Goal: Task Accomplishment & Management: Manage account settings

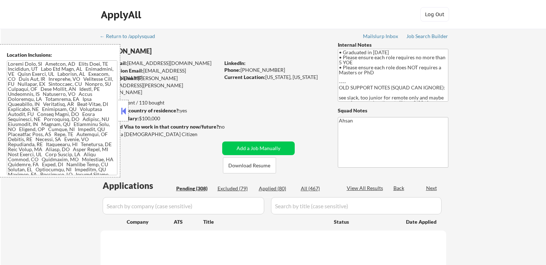
select select ""pending""
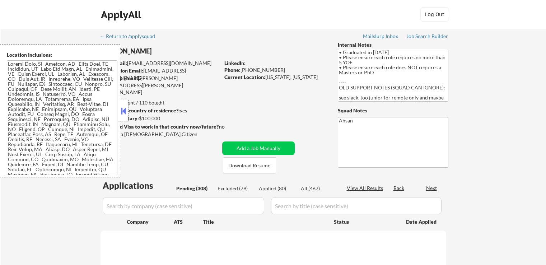
select select ""pending""
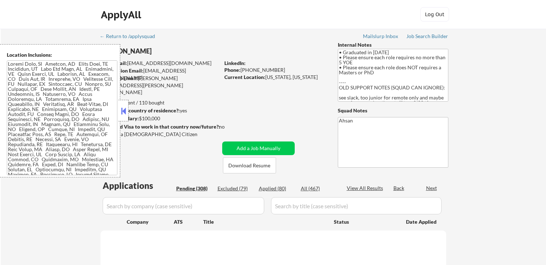
select select ""pending""
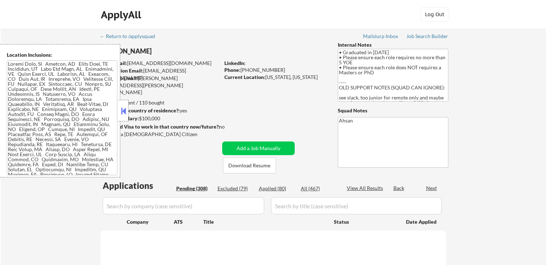
select select ""pending""
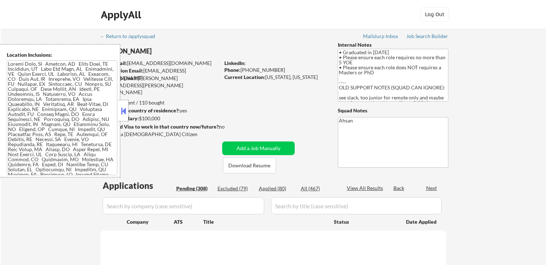
select select ""pending""
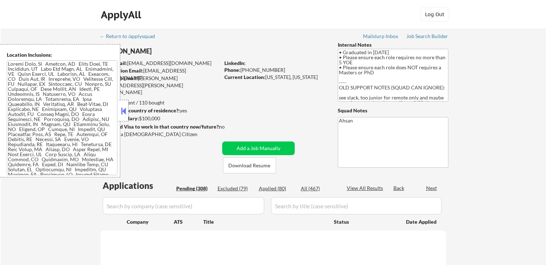
select select ""pending""
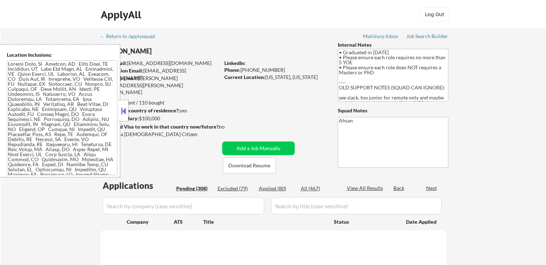
select select ""pending""
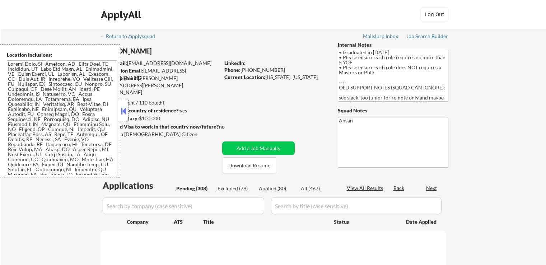
select select ""pending""
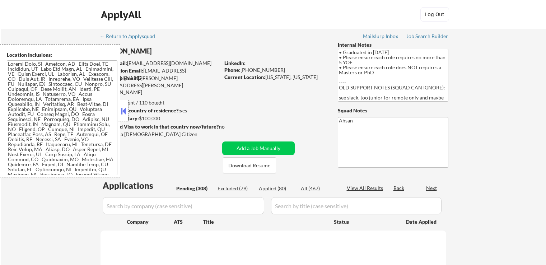
select select ""pending""
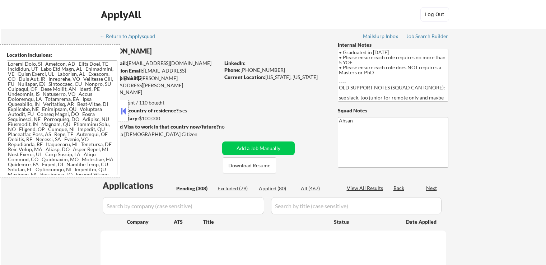
select select ""pending""
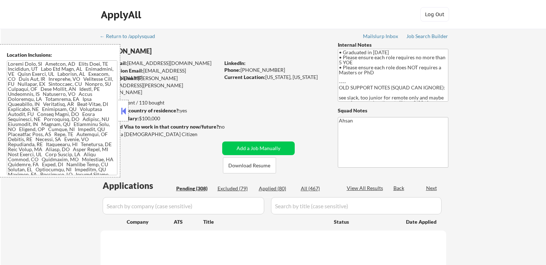
select select ""pending""
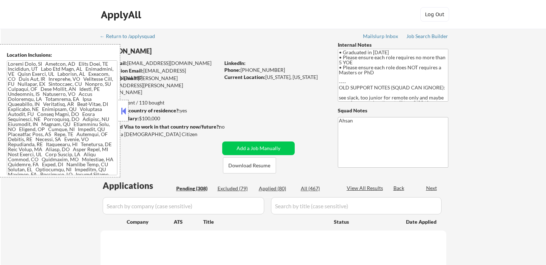
select select ""pending""
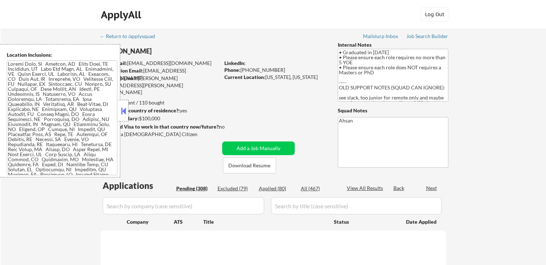
select select ""pending""
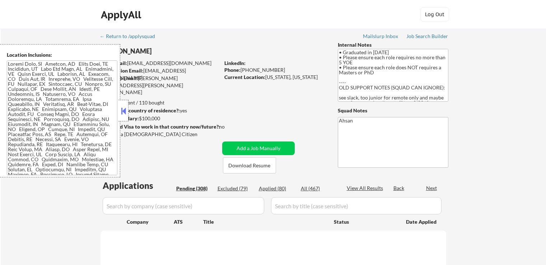
select select ""pending""
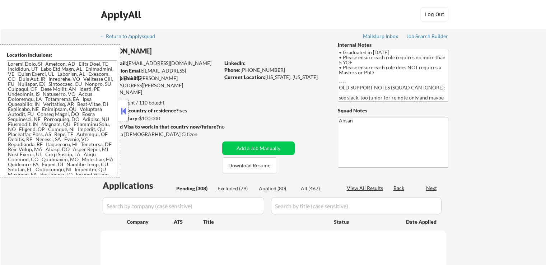
select select ""pending""
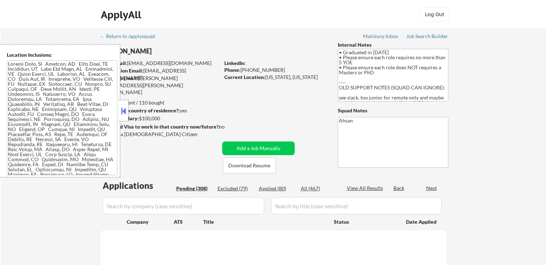
select select ""pending""
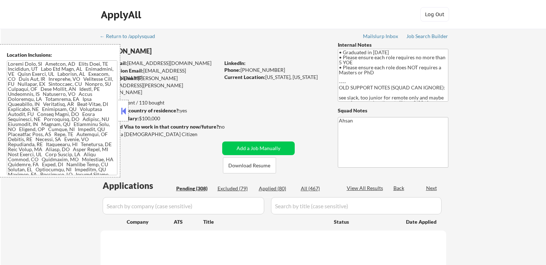
select select ""pending""
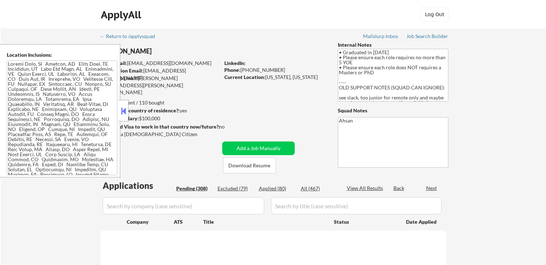
select select ""pending""
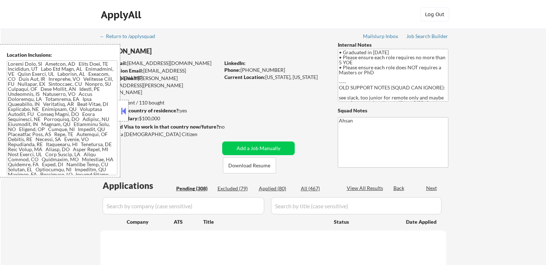
select select ""pending""
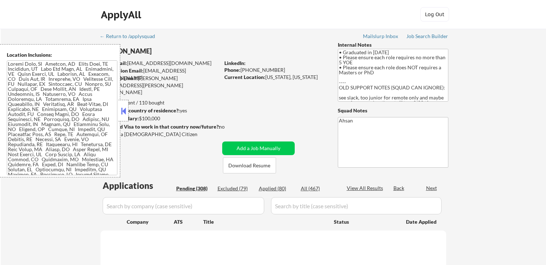
select select ""pending""
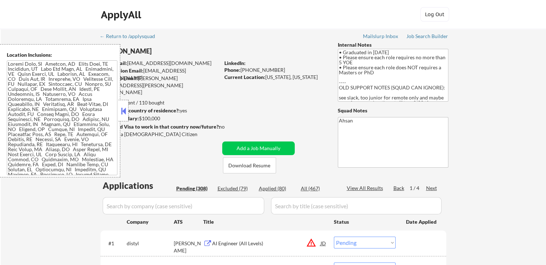
click at [52, 73] on textarea at bounding box center [62, 117] width 111 height 115
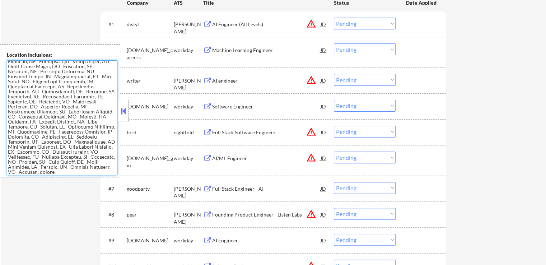
scroll to position [287, 0]
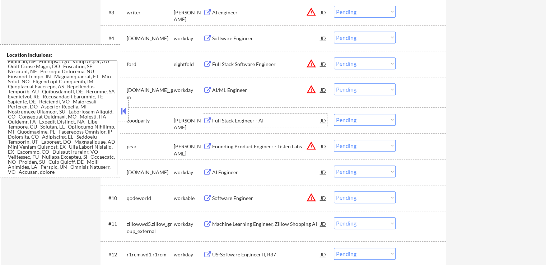
click at [258, 118] on div "Full Stack Engineer - AI" at bounding box center [266, 120] width 108 height 7
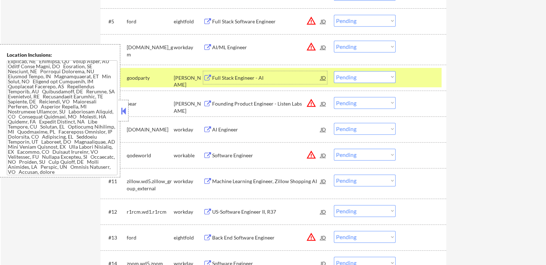
scroll to position [431, 0]
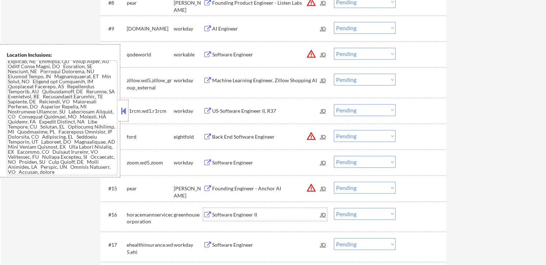
click at [250, 215] on div "Software Engineer II" at bounding box center [266, 214] width 108 height 7
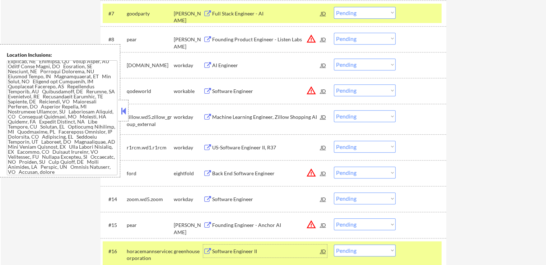
scroll to position [359, 0]
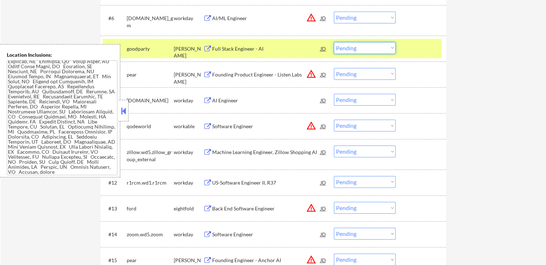
click at [365, 45] on select "Choose an option... Pending Applied Excluded (Questions) Excluded (Expired) Exc…" at bounding box center [365, 48] width 62 height 12
click at [334, 42] on select "Choose an option... Pending Applied Excluded (Questions) Excluded (Expired) Exc…" at bounding box center [365, 48] width 62 height 12
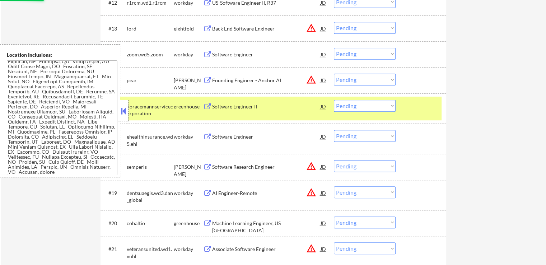
scroll to position [575, 0]
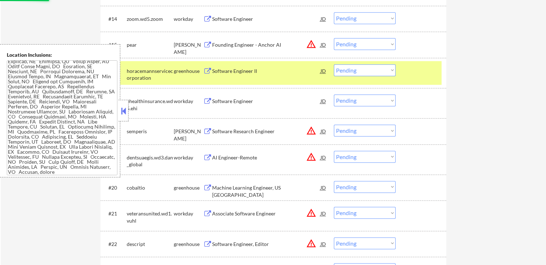
select select ""pending""
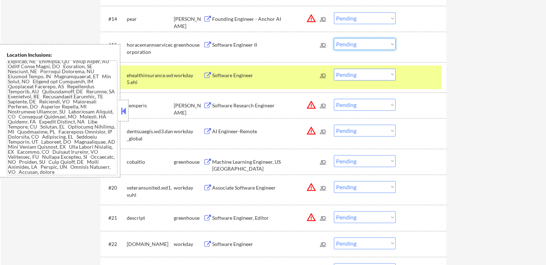
drag, startPoint x: 343, startPoint y: 42, endPoint x: 348, endPoint y: 47, distance: 6.9
click at [343, 42] on select "Choose an option... Pending Applied Excluded (Questions) Excluded (Expired) Exc…" at bounding box center [365, 44] width 62 height 12
click at [334, 38] on select "Choose an option... Pending Applied Excluded (Questions) Excluded (Expired) Exc…" at bounding box center [365, 44] width 62 height 12
select select ""pending""
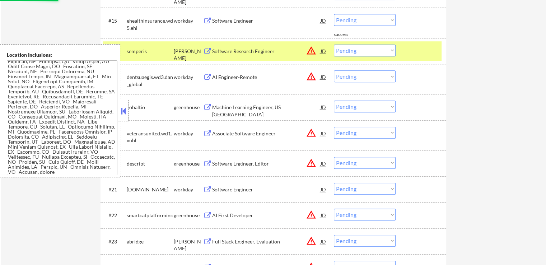
scroll to position [610, 0]
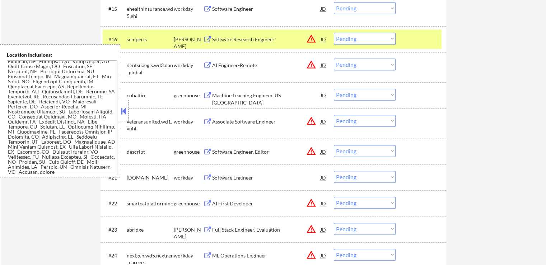
click at [273, 98] on div "Machine Learning Engineer, US [GEOGRAPHIC_DATA]" at bounding box center [266, 99] width 108 height 14
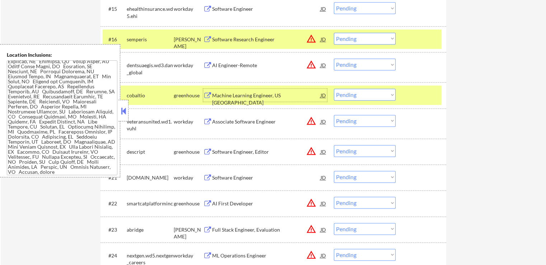
drag, startPoint x: 354, startPoint y: 94, endPoint x: 353, endPoint y: 98, distance: 4.0
click at [353, 95] on select "Choose an option... Pending Applied Excluded (Questions) Excluded (Expired) Exc…" at bounding box center [365, 95] width 62 height 12
click at [334, 89] on select "Choose an option... Pending Applied Excluded (Questions) Excluded (Expired) Exc…" at bounding box center [365, 95] width 62 height 12
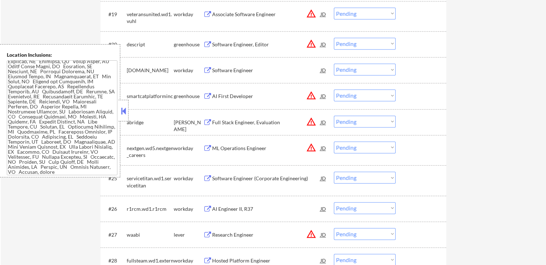
select select ""pending""
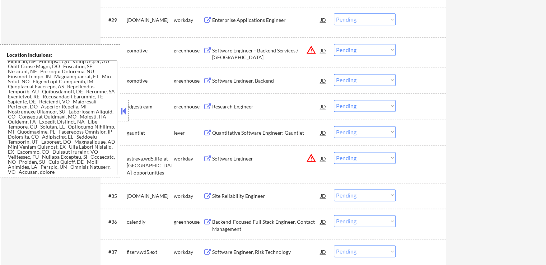
scroll to position [1005, 0]
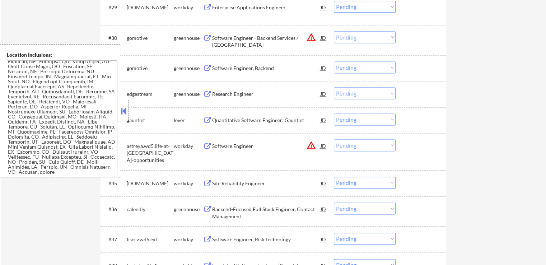
click at [261, 71] on div "Software Engineer, Backend" at bounding box center [266, 68] width 108 height 7
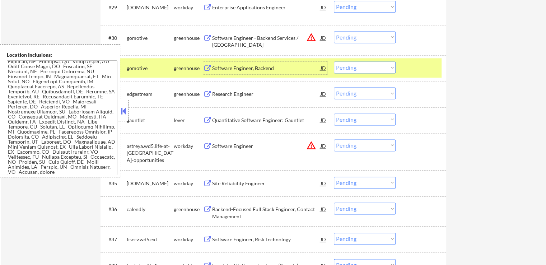
click at [251, 97] on div "Research Engineer" at bounding box center [266, 93] width 108 height 7
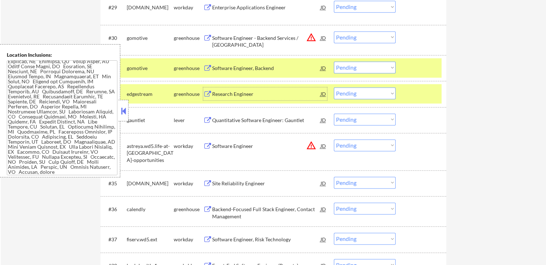
click at [354, 69] on select "Choose an option... Pending Applied Excluded (Questions) Excluded (Expired) Exc…" at bounding box center [365, 67] width 62 height 12
click at [334, 61] on select "Choose an option... Pending Applied Excluded (Questions) Excluded (Expired) Exc…" at bounding box center [365, 67] width 62 height 12
click at [292, 122] on div "Quantitative Software Engineer: Gauntlet" at bounding box center [266, 120] width 108 height 7
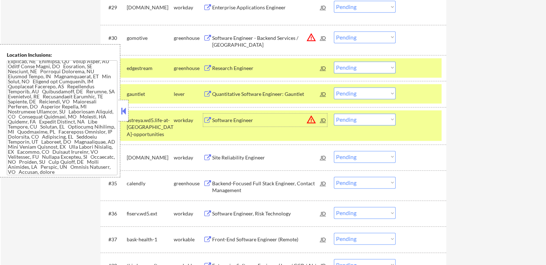
click at [355, 67] on select "Choose an option... Pending Applied Excluded (Questions) Excluded (Expired) Exc…" at bounding box center [365, 67] width 62 height 12
click at [334, 61] on select "Choose an option... Pending Applied Excluded (Questions) Excluded (Expired) Exc…" at bounding box center [365, 67] width 62 height 12
click at [262, 186] on div "Backend-Focused Full Stack Engineer, Contact Management" at bounding box center [266, 187] width 108 height 14
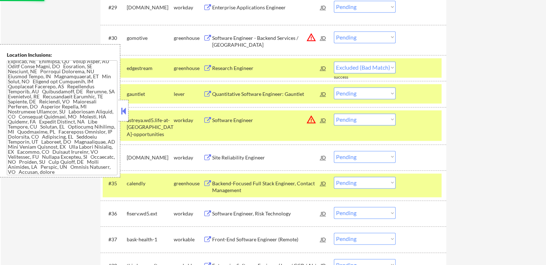
select select ""pending""
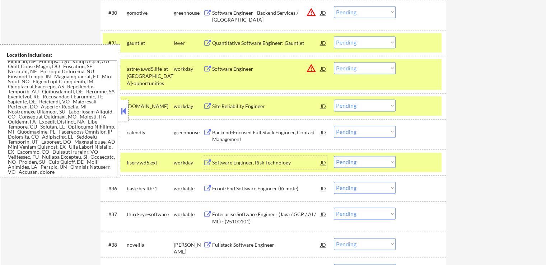
scroll to position [1041, 0]
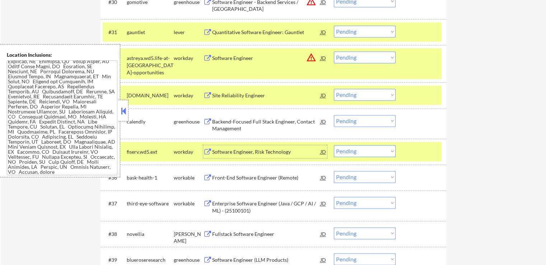
click at [358, 122] on select "Choose an option... Pending Applied Excluded (Questions) Excluded (Expired) Exc…" at bounding box center [365, 121] width 62 height 12
click at [334, 115] on select "Choose an option... Pending Applied Excluded (Questions) Excluded (Expired) Exc…" at bounding box center [365, 121] width 62 height 12
click at [276, 181] on div "Front-End Software Engineer (Remote)" at bounding box center [266, 177] width 108 height 7
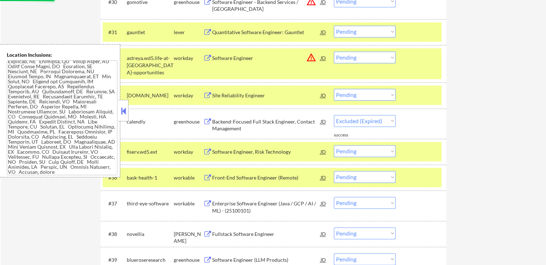
select select ""pending""
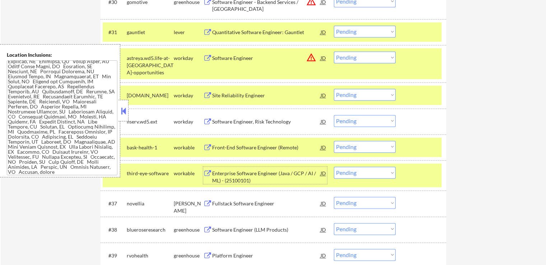
click at [370, 29] on select "Choose an option... Pending Applied Excluded (Questions) Excluded (Expired) Exc…" at bounding box center [365, 31] width 62 height 12
click at [334, 25] on select "Choose an option... Pending Applied Excluded (Questions) Excluded (Expired) Exc…" at bounding box center [365, 31] width 62 height 12
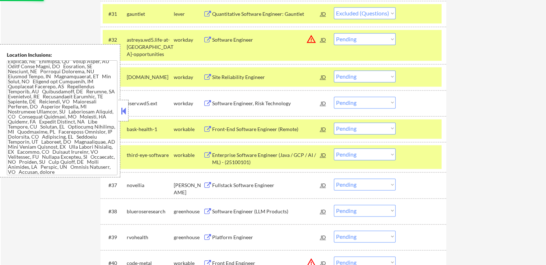
scroll to position [1077, 0]
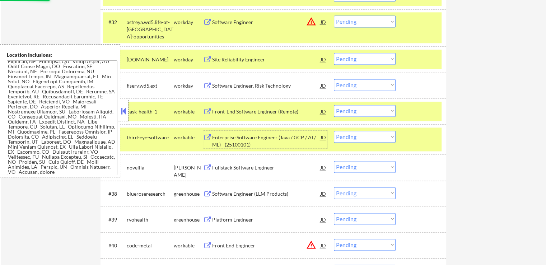
click at [263, 140] on div "Enterprise Software Engineer (Java / GCP / AI / ML) - (25100101)" at bounding box center [266, 141] width 108 height 14
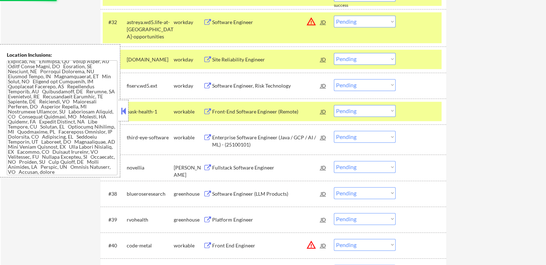
select select ""pending""
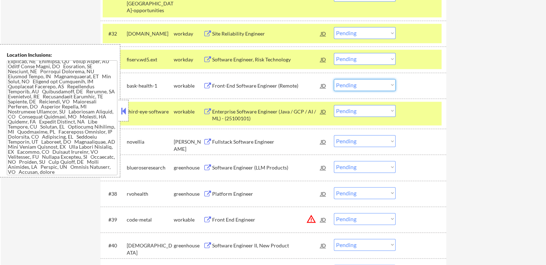
click at [356, 87] on select "Choose an option... Pending Applied Excluded (Questions) Excluded (Expired) Exc…" at bounding box center [365, 85] width 62 height 12
click at [334, 79] on select "Choose an option... Pending Applied Excluded (Questions) Excluded (Expired) Exc…" at bounding box center [365, 85] width 62 height 12
click at [261, 141] on div "Fullstack Software Engineer" at bounding box center [266, 141] width 108 height 7
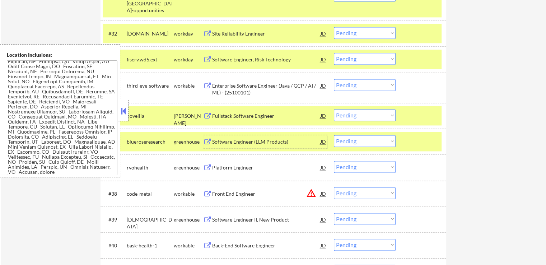
click at [371, 80] on select "Choose an option... Pending Applied Excluded (Questions) Excluded (Expired) Exc…" at bounding box center [365, 85] width 62 height 12
click at [334, 79] on select "Choose an option... Pending Applied Excluded (Questions) Excluded (Expired) Exc…" at bounding box center [365, 85] width 62 height 12
click at [250, 139] on div "Software Engineer (LLM Products)" at bounding box center [266, 141] width 108 height 7
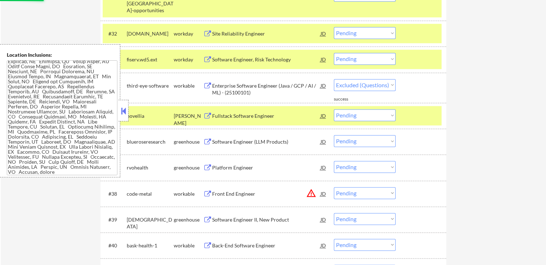
select select ""pending""
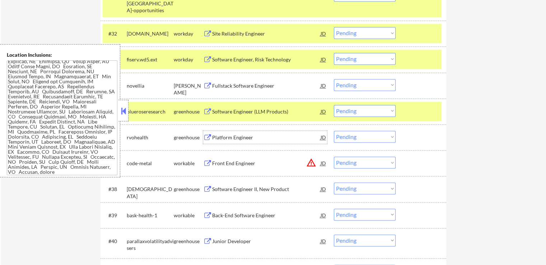
click at [370, 61] on select "Choose an option... Pending Applied Excluded (Questions) Excluded (Expired) Exc…" at bounding box center [365, 59] width 62 height 12
click at [334, 53] on select "Choose an option... Pending Applied Excluded (Questions) Excluded (Expired) Exc…" at bounding box center [365, 59] width 62 height 12
click at [275, 111] on div "Software Engineer (LLM Products)" at bounding box center [266, 111] width 108 height 7
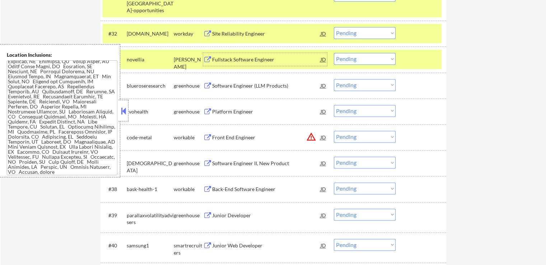
click at [263, 56] on div "Fullstack Software Engineer" at bounding box center [266, 59] width 108 height 7
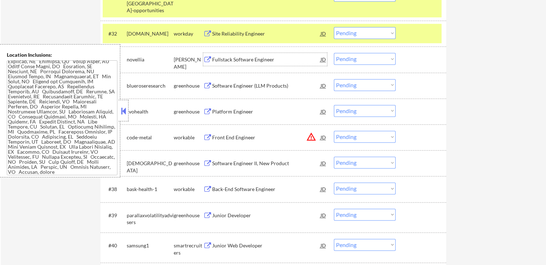
drag, startPoint x: 352, startPoint y: 57, endPoint x: 358, endPoint y: 64, distance: 8.9
click at [352, 57] on select "Choose an option... Pending Applied Excluded (Questions) Excluded (Expired) Exc…" at bounding box center [365, 59] width 62 height 12
click at [334, 53] on select "Choose an option... Pending Applied Excluded (Questions) Excluded (Expired) Exc…" at bounding box center [365, 59] width 62 height 12
click at [250, 111] on div "Platform Engineer" at bounding box center [266, 111] width 108 height 7
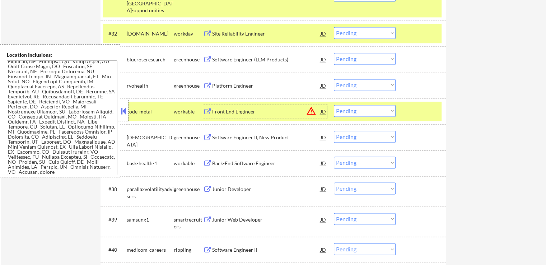
click at [357, 53] on select "Choose an option... Pending Applied Excluded (Questions) Excluded (Expired) Exc…" at bounding box center [365, 59] width 62 height 12
click at [363, 64] on select "Choose an option... Pending Applied Excluded (Questions) Excluded (Expired) Exc…" at bounding box center [365, 59] width 62 height 12
click at [362, 62] on select "Choose an option... Pending Applied Excluded (Questions) Excluded (Expired) Exc…" at bounding box center [365, 59] width 62 height 12
select select ""excluded""
click at [334, 53] on select "Choose an option... Pending Applied Excluded (Questions) Excluded (Expired) Exc…" at bounding box center [365, 59] width 62 height 12
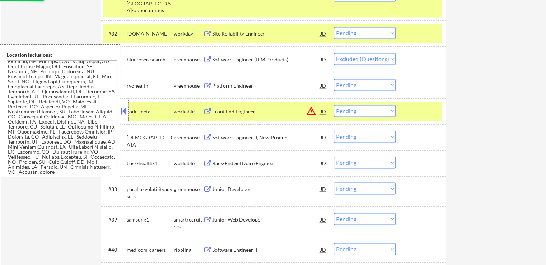
click at [354, 84] on select "Choose an option... Pending Applied Excluded (Questions) Excluded (Expired) Exc…" at bounding box center [365, 85] width 62 height 12
select select ""excluded__expired_""
click at [334, 79] on select "Choose an option... Pending Applied Excluded (Questions) Excluded (Expired) Exc…" at bounding box center [365, 85] width 62 height 12
select select ""pending""
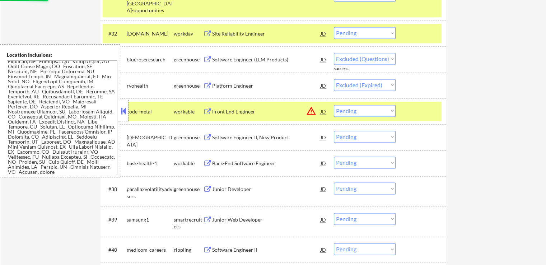
select select ""pending""
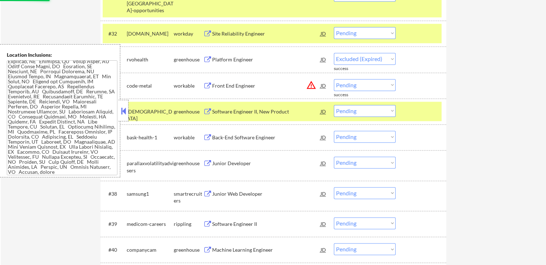
select select ""pending""
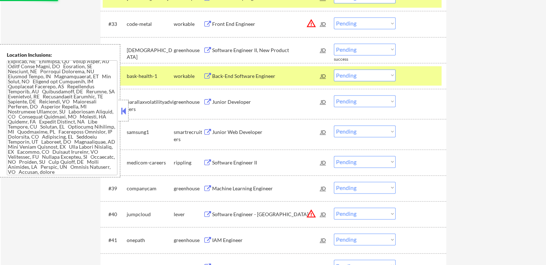
scroll to position [1113, 0]
click at [273, 51] on div "Software Engineer II, New Product" at bounding box center [266, 49] width 108 height 7
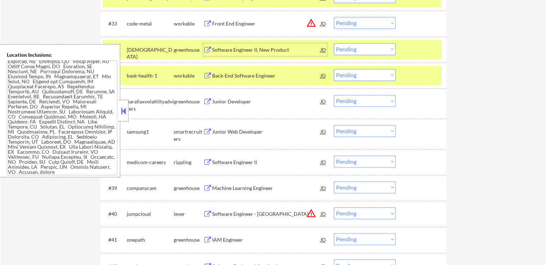
click at [278, 73] on div "Back-End Software Engineer" at bounding box center [266, 75] width 108 height 7
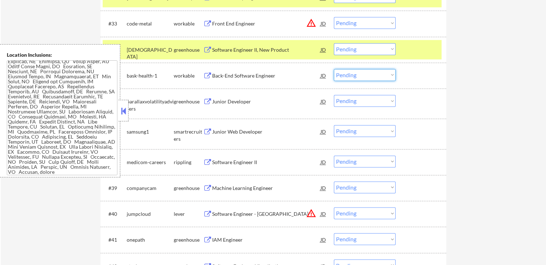
click at [366, 78] on select "Choose an option... Pending Applied Excluded (Questions) Excluded (Expired) Exc…" at bounding box center [365, 75] width 62 height 12
click at [334, 69] on select "Choose an option... Pending Applied Excluded (Questions) Excluded (Expired) Exc…" at bounding box center [365, 75] width 62 height 12
click at [255, 101] on div "Junior Developer" at bounding box center [266, 101] width 108 height 7
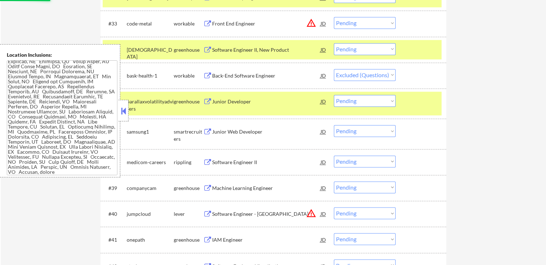
select select ""pending""
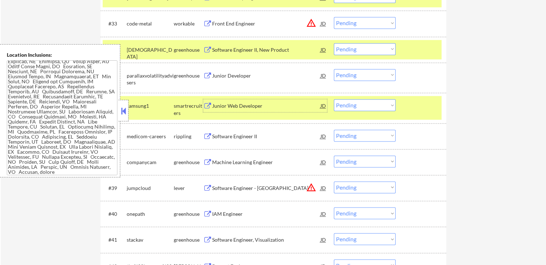
click at [256, 108] on div "Junior Web Developer" at bounding box center [266, 105] width 108 height 7
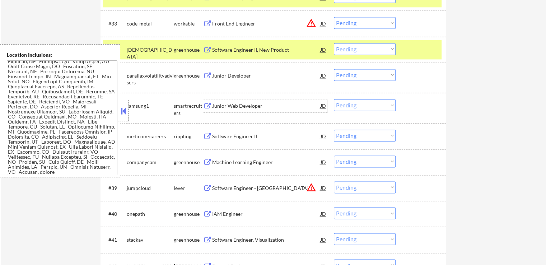
click at [256, 75] on div "Junior Developer" at bounding box center [266, 75] width 108 height 7
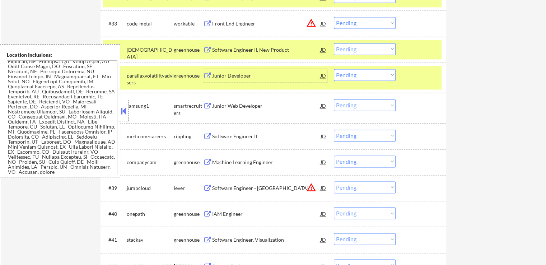
click at [271, 50] on div "Software Engineer II, New Product" at bounding box center [266, 49] width 108 height 7
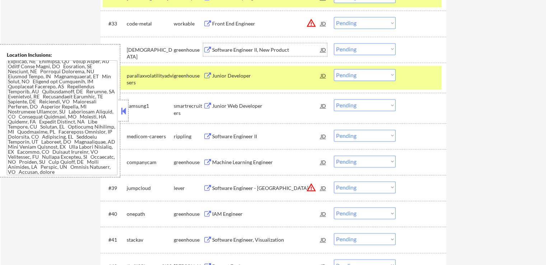
click at [353, 50] on select "Choose an option... Pending Applied Excluded (Questions) Excluded (Expired) Exc…" at bounding box center [365, 49] width 62 height 12
click at [334, 43] on select "Choose an option... Pending Applied Excluded (Questions) Excluded (Expired) Exc…" at bounding box center [365, 49] width 62 height 12
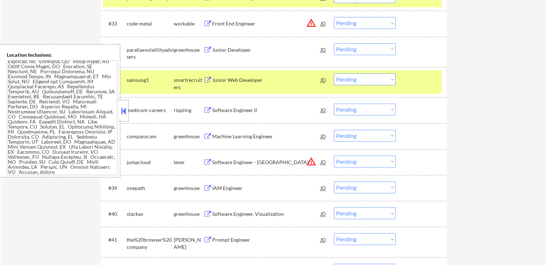
click at [241, 81] on div "Junior Web Developer" at bounding box center [266, 79] width 108 height 7
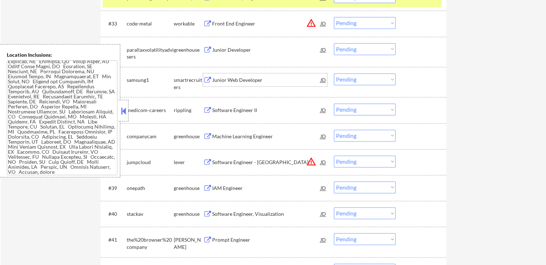
click at [348, 79] on select "Choose an option... Pending Applied Excluded (Questions) Excluded (Expired) Exc…" at bounding box center [365, 79] width 62 height 12
drag, startPoint x: 359, startPoint y: 48, endPoint x: 352, endPoint y: 52, distance: 7.8
click at [359, 48] on select "Choose an option... Pending Applied Excluded (Questions) Excluded (Expired) Exc…" at bounding box center [365, 49] width 62 height 12
click at [334, 43] on select "Choose an option... Pending Applied Excluded (Questions) Excluded (Expired) Exc…" at bounding box center [365, 49] width 62 height 12
drag, startPoint x: 350, startPoint y: 46, endPoint x: 350, endPoint y: 53, distance: 6.5
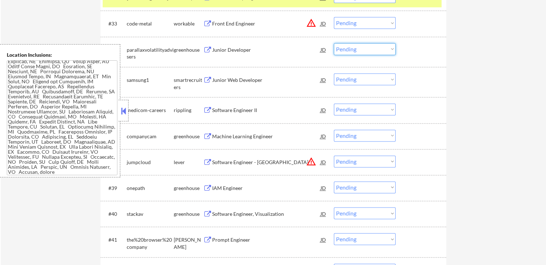
click at [350, 46] on select "Choose an option... Pending Applied Excluded (Questions) Excluded (Expired) Exc…" at bounding box center [365, 49] width 62 height 12
click at [334, 43] on select "Choose an option... Pending Applied Excluded (Questions) Excluded (Expired) Exc…" at bounding box center [365, 49] width 62 height 12
click at [251, 109] on div "Software Engineer II" at bounding box center [266, 110] width 108 height 7
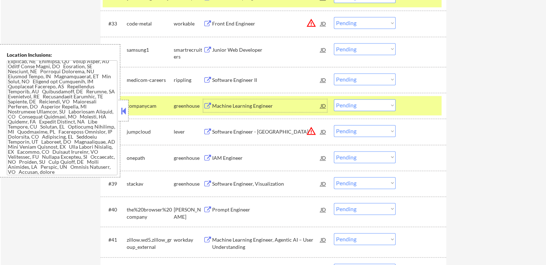
click at [351, 47] on select "Choose an option... Pending Applied Excluded (Questions) Excluded (Expired) Exc…" at bounding box center [365, 49] width 62 height 12
click at [334, 43] on select "Choose an option... Pending Applied Excluded (Questions) Excluded (Expired) Exc…" at bounding box center [365, 49] width 62 height 12
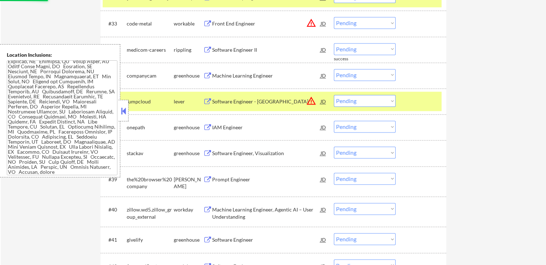
click at [256, 77] on div "Machine Learning Engineer" at bounding box center [266, 75] width 108 height 7
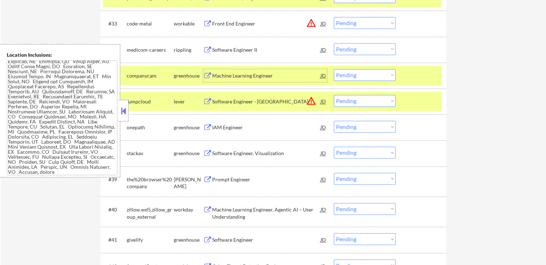
drag, startPoint x: 352, startPoint y: 48, endPoint x: 352, endPoint y: 54, distance: 5.8
click at [352, 48] on select "Choose an option... Pending Applied Excluded (Questions) Excluded (Expired) Exc…" at bounding box center [365, 49] width 62 height 12
click at [334, 43] on select "Choose an option... Pending Applied Excluded (Questions) Excluded (Expired) Exc…" at bounding box center [365, 49] width 62 height 12
select select ""pending""
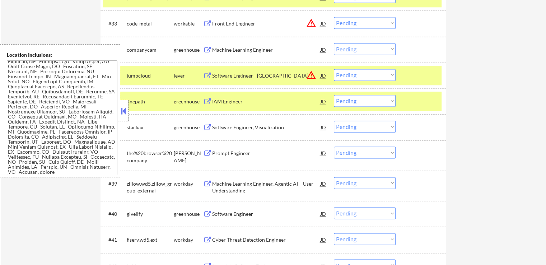
click at [248, 125] on div "Software Engineer, Visualization" at bounding box center [266, 127] width 108 height 7
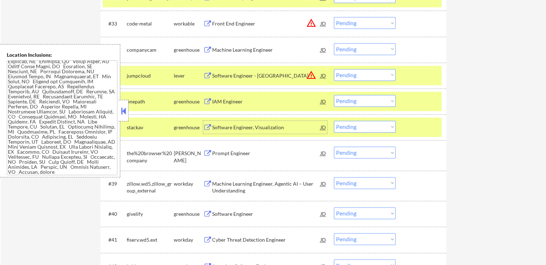
drag, startPoint x: 352, startPoint y: 100, endPoint x: 352, endPoint y: 104, distance: 3.9
click at [352, 100] on select "Choose an option... Pending Applied Excluded (Questions) Excluded (Expired) Exc…" at bounding box center [365, 101] width 62 height 12
click at [334, 95] on select "Choose an option... Pending Applied Excluded (Questions) Excluded (Expired) Exc…" at bounding box center [365, 101] width 62 height 12
click at [248, 154] on div "Prompt Engineer" at bounding box center [266, 153] width 108 height 7
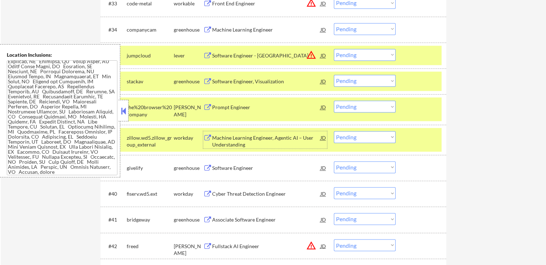
scroll to position [1149, 0]
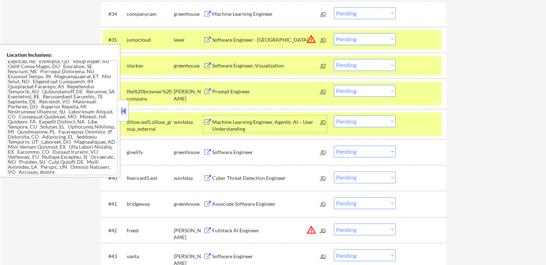
click at [350, 64] on select "Choose an option... Pending Applied Excluded (Questions) Excluded (Expired) Exc…" at bounding box center [365, 65] width 62 height 12
click at [334, 59] on select "Choose an option... Pending Applied Excluded (Questions) Excluded (Expired) Exc…" at bounding box center [365, 65] width 62 height 12
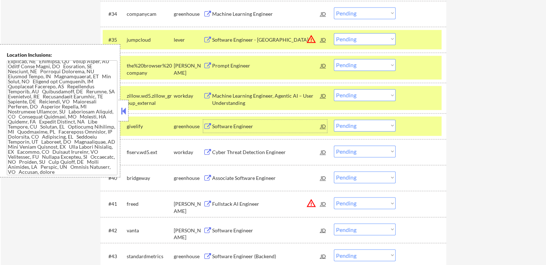
click at [249, 127] on div "Software Engineer" at bounding box center [266, 126] width 108 height 7
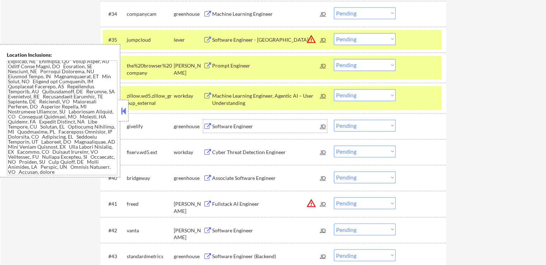
click at [251, 65] on div "Prompt Engineer" at bounding box center [266, 65] width 108 height 7
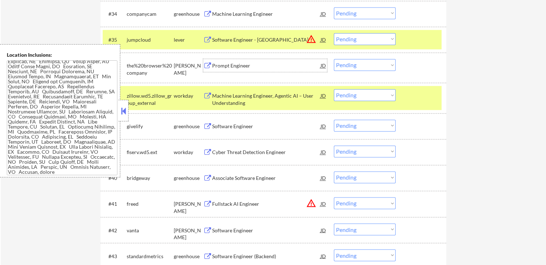
click at [368, 63] on select "Choose an option... Pending Applied Excluded (Questions) Excluded (Expired) Exc…" at bounding box center [365, 65] width 62 height 12
click at [334, 59] on select "Choose an option... Pending Applied Excluded (Questions) Excluded (Expired) Exc…" at bounding box center [365, 65] width 62 height 12
click at [238, 178] on div "Associate Software Engineer" at bounding box center [266, 178] width 108 height 7
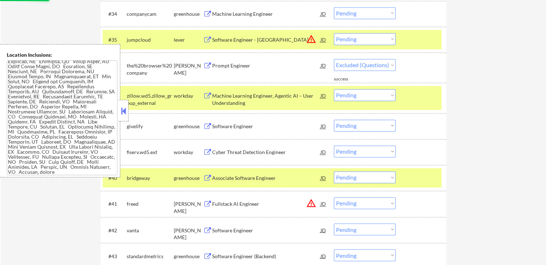
select select ""pending""
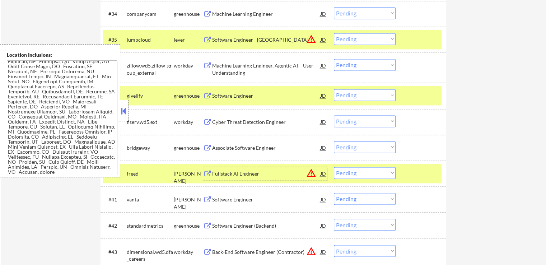
click at [349, 95] on select "Choose an option... Pending Applied Excluded (Questions) Excluded (Expired) Exc…" at bounding box center [365, 95] width 62 height 12
click at [334, 89] on select "Choose an option... Pending Applied Excluded (Questions) Excluded (Expired) Exc…" at bounding box center [365, 95] width 62 height 12
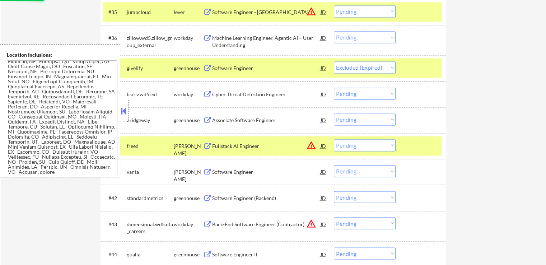
scroll to position [1221, 0]
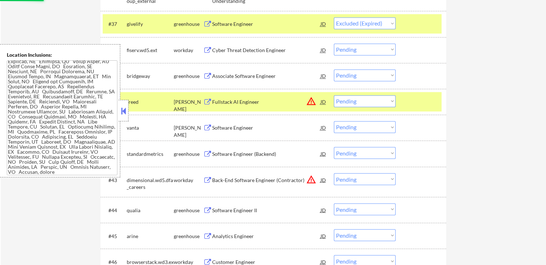
click at [248, 130] on div "Software Engineer" at bounding box center [266, 127] width 108 height 7
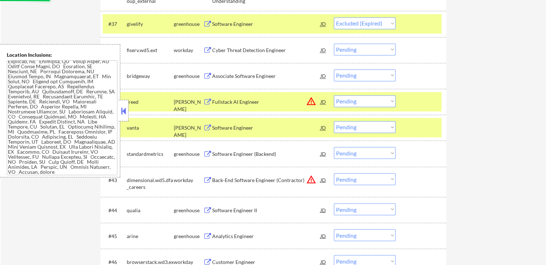
select select ""pending""
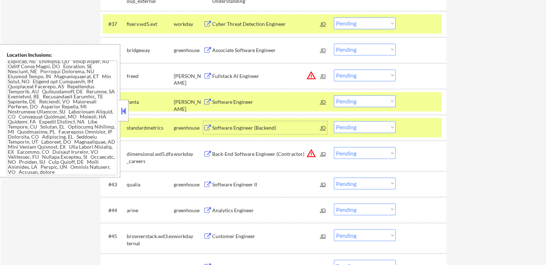
click at [354, 48] on select "Choose an option... Pending Applied Excluded (Questions) Excluded (Expired) Exc…" at bounding box center [365, 49] width 62 height 12
select select ""excluded__expired_""
click at [334, 43] on select "Choose an option... Pending Applied Excluded (Questions) Excluded (Expired) Exc…" at bounding box center [365, 49] width 62 height 12
click at [354, 105] on select "Choose an option... Pending Applied Excluded (Questions) Excluded (Expired) Exc…" at bounding box center [365, 101] width 62 height 12
select select ""excluded__expired_""
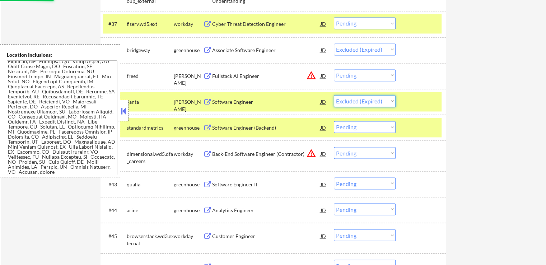
click at [334, 95] on select "Choose an option... Pending Applied Excluded (Questions) Excluded (Expired) Exc…" at bounding box center [365, 101] width 62 height 12
click at [284, 127] on div "Software Engineer (Backend)" at bounding box center [266, 127] width 108 height 7
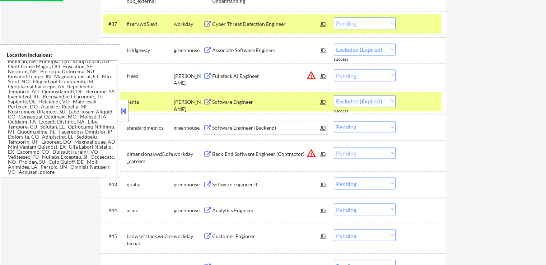
select select ""pending""
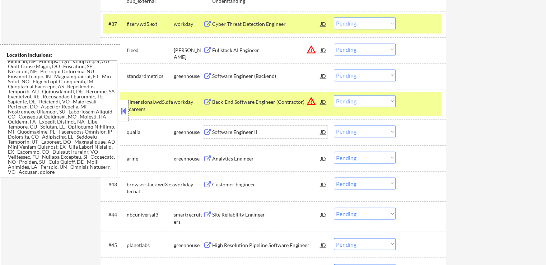
click at [255, 132] on div "Software Engineer II" at bounding box center [266, 132] width 108 height 7
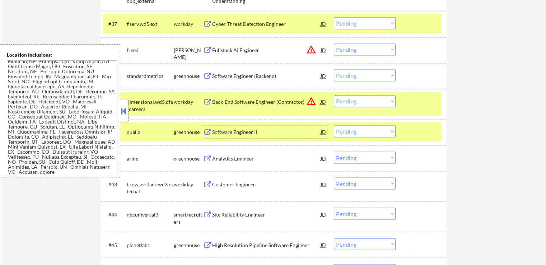
click at [350, 79] on select "Choose an option... Pending Applied Excluded (Questions) Excluded (Expired) Exc…" at bounding box center [365, 75] width 62 height 12
click at [334, 69] on select "Choose an option... Pending Applied Excluded (Questions) Excluded (Expired) Exc…" at bounding box center [365, 75] width 62 height 12
select select ""pending""
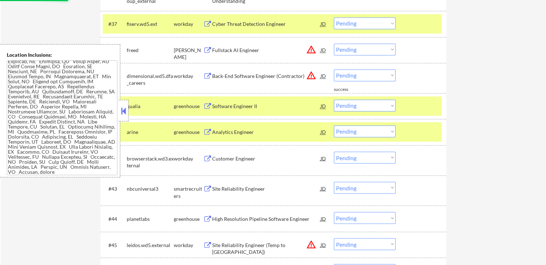
click at [246, 132] on div "Analytics Engineer" at bounding box center [266, 132] width 108 height 7
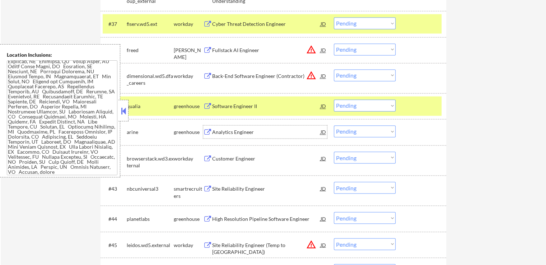
click at [347, 106] on select "Choose an option... Pending Applied Excluded (Questions) Excluded (Expired) Exc…" at bounding box center [365, 105] width 62 height 12
click at [334, 99] on select "Choose an option... Pending Applied Excluded (Questions) Excluded (Expired) Exc…" at bounding box center [365, 105] width 62 height 12
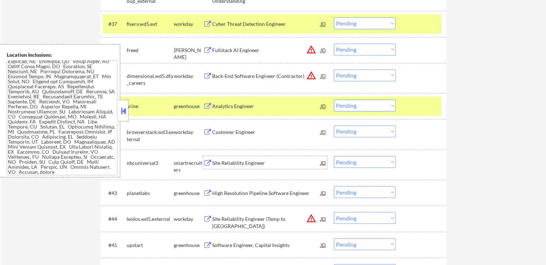
click at [254, 159] on div "Site Reliability Engineer" at bounding box center [266, 162] width 108 height 7
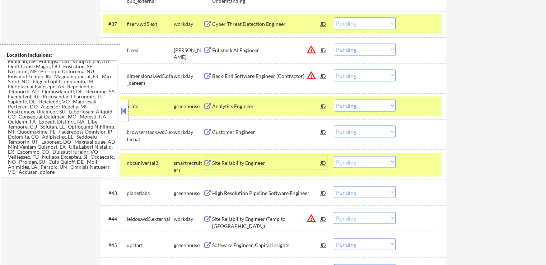
drag, startPoint x: 352, startPoint y: 105, endPoint x: 351, endPoint y: 111, distance: 5.4
click at [352, 105] on select "Choose an option... Pending Applied Excluded (Questions) Excluded (Expired) Exc…" at bounding box center [365, 105] width 62 height 12
click at [334, 99] on select "Choose an option... Pending Applied Excluded (Questions) Excluded (Expired) Exc…" at bounding box center [365, 105] width 62 height 12
select select ""pending""
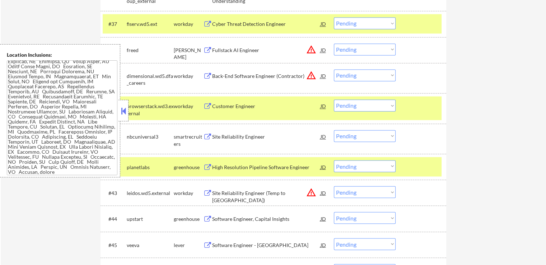
drag, startPoint x: 366, startPoint y: 135, endPoint x: 366, endPoint y: 140, distance: 5.0
click at [366, 135] on select "Choose an option... Pending Applied Excluded (Questions) Excluded (Expired) Exc…" at bounding box center [365, 136] width 62 height 12
click at [334, 130] on select "Choose an option... Pending Applied Excluded (Questions) Excluded (Expired) Exc…" at bounding box center [365, 136] width 62 height 12
click at [301, 165] on div "High Resolution Pipeline Software Engineer" at bounding box center [266, 166] width 108 height 7
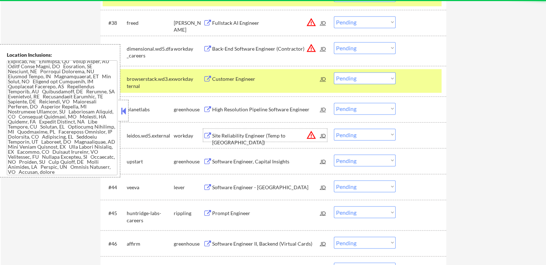
scroll to position [1293, 0]
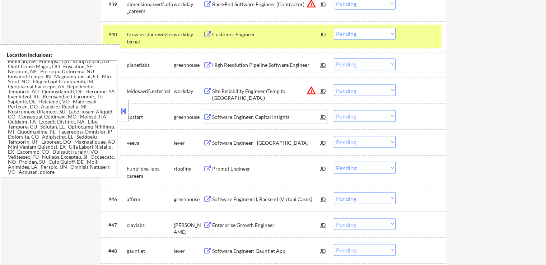
click at [270, 118] on div "Software Engineer, Capital Insights" at bounding box center [266, 116] width 108 height 7
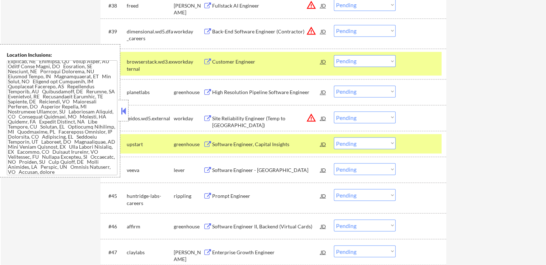
scroll to position [1297, 0]
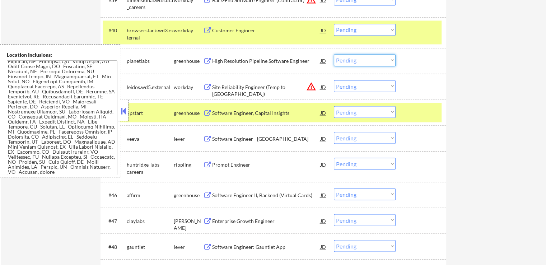
drag, startPoint x: 353, startPoint y: 59, endPoint x: 349, endPoint y: 65, distance: 6.9
click at [353, 59] on select "Choose an option... Pending Applied Excluded (Questions) Excluded (Expired) Exc…" at bounding box center [365, 60] width 62 height 12
click at [334, 54] on select "Choose an option... Pending Applied Excluded (Questions) Excluded (Expired) Exc…" at bounding box center [365, 60] width 62 height 12
select select ""pending""
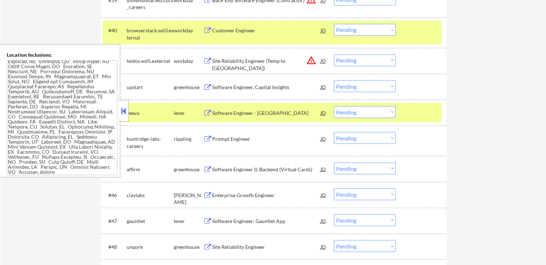
click at [251, 116] on div "Software Engineer - [GEOGRAPHIC_DATA]" at bounding box center [266, 112] width 108 height 7
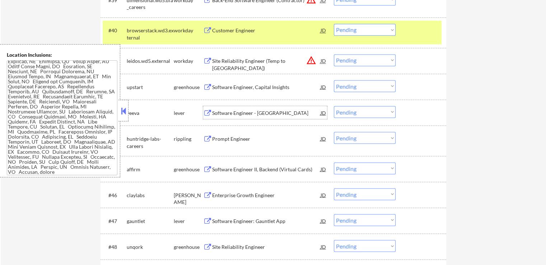
drag, startPoint x: 347, startPoint y: 86, endPoint x: 347, endPoint y: 90, distance: 3.9
click at [347, 86] on select "Choose an option... Pending Applied Excluded (Questions) Excluded (Expired) Exc…" at bounding box center [365, 86] width 62 height 12
click at [334, 80] on select "Choose an option... Pending Applied Excluded (Questions) Excluded (Expired) Exc…" at bounding box center [365, 86] width 62 height 12
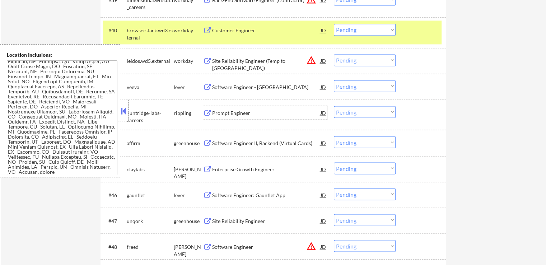
click at [248, 111] on div "Prompt Engineer" at bounding box center [266, 112] width 108 height 7
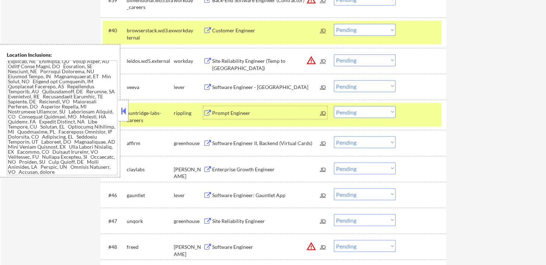
drag, startPoint x: 349, startPoint y: 84, endPoint x: 349, endPoint y: 91, distance: 6.8
click at [349, 84] on select "Choose an option... Pending Applied Excluded (Questions) Excluded (Expired) Exc…" at bounding box center [365, 86] width 62 height 12
click at [334, 80] on select "Choose an option... Pending Applied Excluded (Questions) Excluded (Expired) Exc…" at bounding box center [365, 86] width 62 height 12
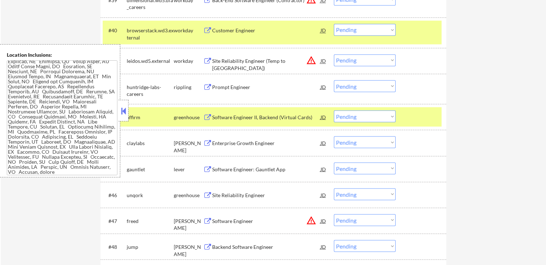
click at [261, 115] on div "Software Engineer II, Backend (Virtual Cards)" at bounding box center [266, 116] width 108 height 7
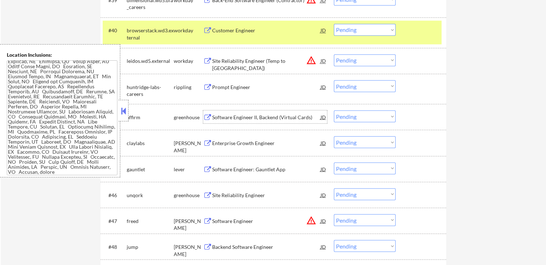
click at [350, 87] on select "Choose an option... Pending Applied Excluded (Questions) Excluded (Expired) Exc…" at bounding box center [365, 86] width 62 height 12
click at [334, 80] on select "Choose an option... Pending Applied Excluded (Questions) Excluded (Expired) Exc…" at bounding box center [365, 86] width 62 height 12
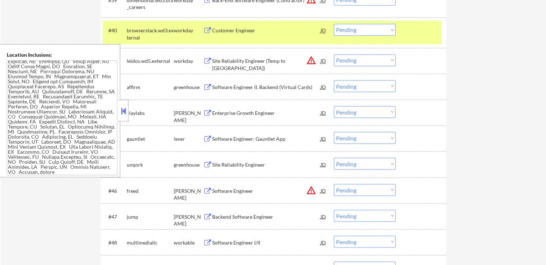
click at [257, 111] on div "Enterprise Growth Engineer" at bounding box center [266, 112] width 108 height 7
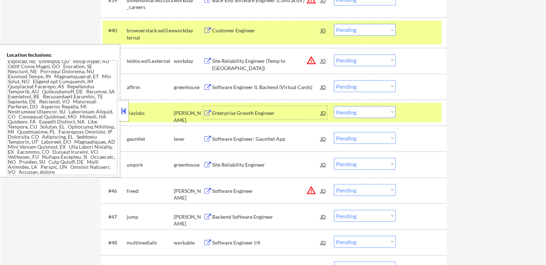
click at [377, 88] on select "Choose an option... Pending Applied Excluded (Questions) Excluded (Expired) Exc…" at bounding box center [365, 86] width 62 height 12
click at [334, 80] on select "Choose an option... Pending Applied Excluded (Questions) Excluded (Expired) Exc…" at bounding box center [365, 86] width 62 height 12
click at [287, 139] on div "Software Engineer: Gauntlet App" at bounding box center [266, 138] width 108 height 7
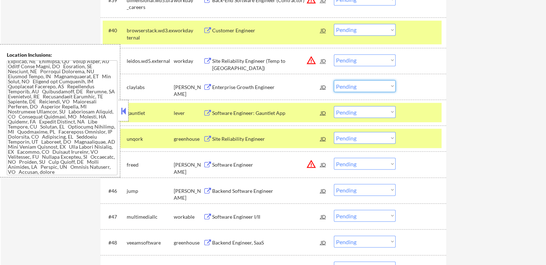
drag, startPoint x: 360, startPoint y: 88, endPoint x: 357, endPoint y: 91, distance: 4.6
click at [358, 88] on select "Choose an option... Pending Applied Excluded (Questions) Excluded (Expired) Exc…" at bounding box center [365, 86] width 62 height 12
click at [334, 80] on select "Choose an option... Pending Applied Excluded (Questions) Excluded (Expired) Exc…" at bounding box center [365, 86] width 62 height 12
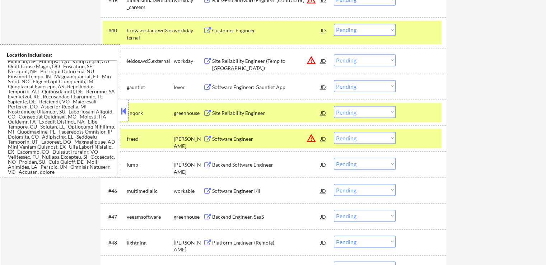
click at [251, 112] on div "Site Reliability Engineer" at bounding box center [266, 112] width 108 height 7
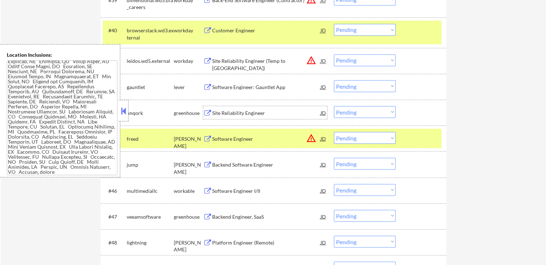
click at [357, 84] on select "Choose an option... Pending Applied Excluded (Questions) Excluded (Expired) Exc…" at bounding box center [365, 86] width 62 height 12
click at [334, 80] on select "Choose an option... Pending Applied Excluded (Questions) Excluded (Expired) Exc…" at bounding box center [365, 86] width 62 height 12
click at [242, 163] on div "Backend Software Engineer" at bounding box center [266, 164] width 108 height 7
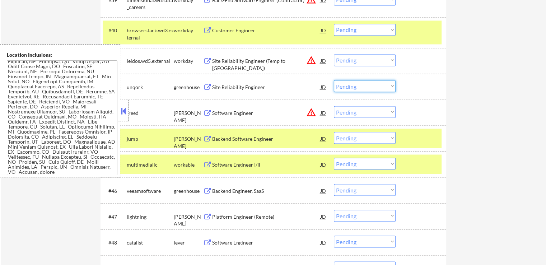
click at [350, 87] on select "Choose an option... Pending Applied Excluded (Questions) Excluded (Expired) Exc…" at bounding box center [365, 86] width 62 height 12
click at [334, 80] on select "Choose an option... Pending Applied Excluded (Questions) Excluded (Expired) Exc…" at bounding box center [365, 86] width 62 height 12
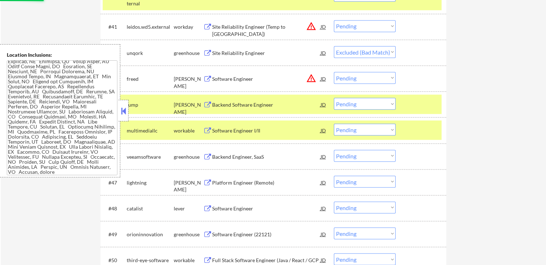
scroll to position [1332, 0]
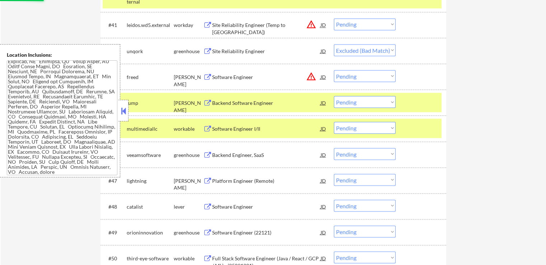
click at [262, 131] on div "Software Engineer I/II" at bounding box center [266, 128] width 108 height 7
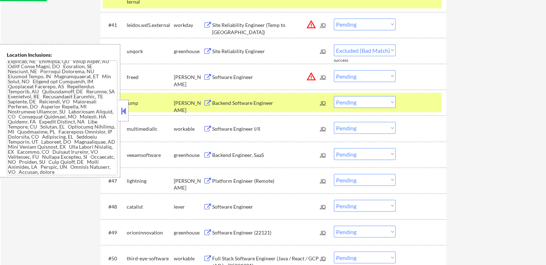
select select ""pending""
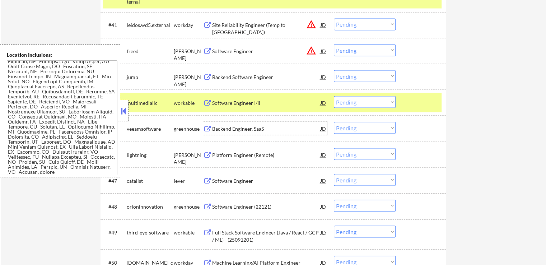
click at [365, 74] on select "Choose an option... Pending Applied Excluded (Questions) Excluded (Expired) Exc…" at bounding box center [365, 76] width 62 height 12
click at [334, 70] on select "Choose an option... Pending Applied Excluded (Questions) Excluded (Expired) Exc…" at bounding box center [365, 76] width 62 height 12
click at [271, 125] on div "Backend Engineer, SaaS" at bounding box center [266, 128] width 108 height 7
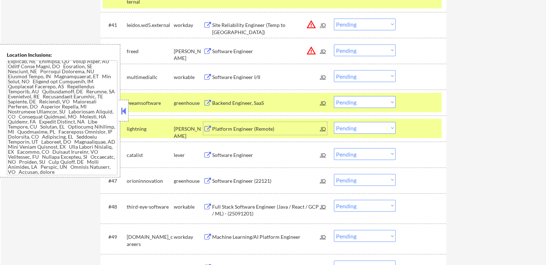
click at [364, 75] on select "Choose an option... Pending Applied Excluded (Questions) Excluded (Expired) Exc…" at bounding box center [365, 76] width 62 height 12
click at [334, 70] on select "Choose an option... Pending Applied Excluded (Questions) Excluded (Expired) Exc…" at bounding box center [365, 76] width 62 height 12
click at [270, 122] on div "Platform Engineer (Remote)" at bounding box center [266, 128] width 108 height 13
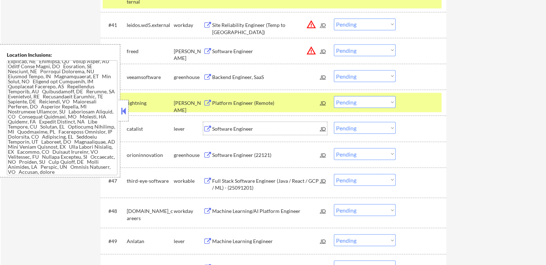
click at [364, 75] on select "Choose an option... Pending Applied Excluded (Questions) Excluded (Expired) Exc…" at bounding box center [365, 76] width 62 height 12
click at [334, 70] on select "Choose an option... Pending Applied Excluded (Questions) Excluded (Expired) Exc…" at bounding box center [365, 76] width 62 height 12
click at [276, 131] on div "Software Engineer" at bounding box center [266, 128] width 108 height 7
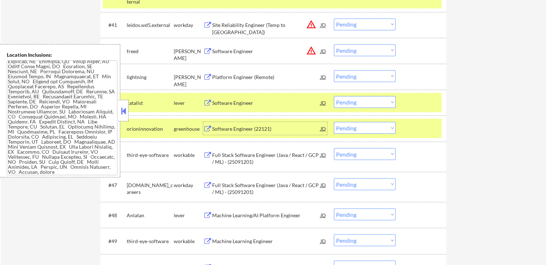
click at [362, 75] on select "Choose an option... Pending Applied Excluded (Questions) Excluded (Expired) Exc…" at bounding box center [365, 76] width 62 height 12
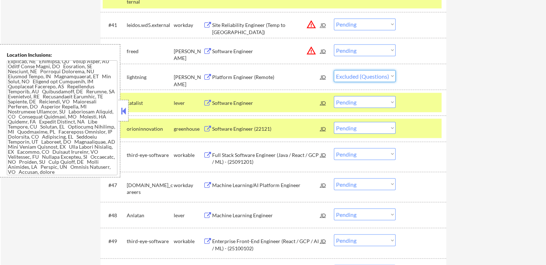
click at [334, 70] on select "Choose an option... Pending Applied Excluded (Questions) Excluded (Expired) Exc…" at bounding box center [365, 76] width 62 height 12
click at [271, 129] on div "Software Engineer (22121)" at bounding box center [266, 128] width 108 height 7
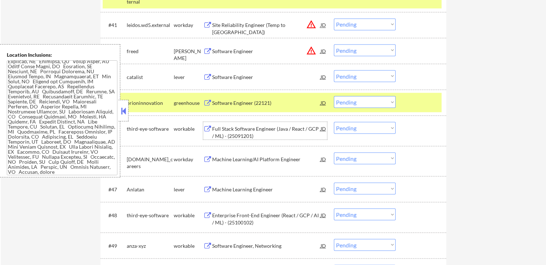
click at [359, 74] on select "Choose an option... Pending Applied Excluded (Questions) Excluded (Expired) Exc…" at bounding box center [365, 76] width 62 height 12
click at [334, 70] on select "Choose an option... Pending Applied Excluded (Questions) Excluded (Expired) Exc…" at bounding box center [365, 76] width 62 height 12
click at [260, 130] on div "Full Stack Software Engineer (Java / React / GCP / ML) - (25091201)" at bounding box center [266, 132] width 108 height 14
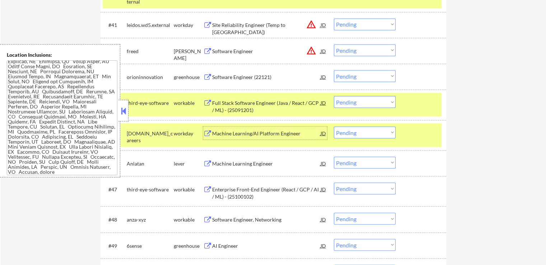
click at [361, 79] on select "Choose an option... Pending Applied Excluded (Questions) Excluded (Expired) Exc…" at bounding box center [365, 76] width 62 height 12
click at [334, 70] on select "Choose an option... Pending Applied Excluded (Questions) Excluded (Expired) Exc…" at bounding box center [365, 76] width 62 height 12
click at [264, 158] on div "Machine Learning Engineer" at bounding box center [266, 163] width 108 height 13
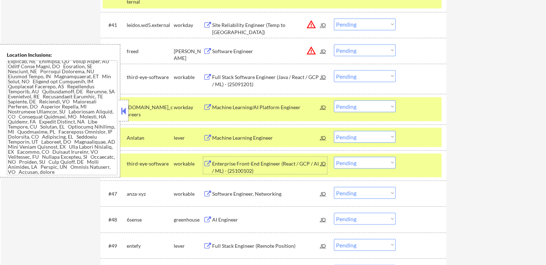
drag, startPoint x: 348, startPoint y: 70, endPoint x: 353, endPoint y: 80, distance: 11.1
click at [348, 70] on select "Choose an option... Pending Applied Excluded (Questions) Excluded (Expired) Exc…" at bounding box center [365, 76] width 62 height 12
click at [334, 70] on select "Choose an option... Pending Applied Excluded (Questions) Excluded (Expired) Exc…" at bounding box center [365, 76] width 62 height 12
click at [270, 168] on div "Enterprise Front-End Engineer (React / GCP / AI / ML) - (25100102)" at bounding box center [266, 167] width 108 height 14
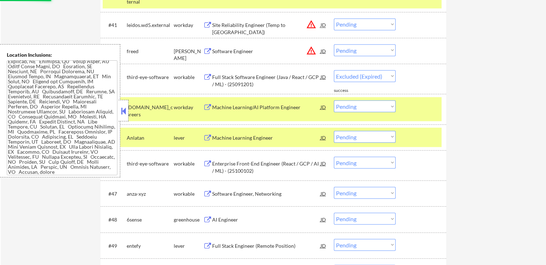
select select ""pending""
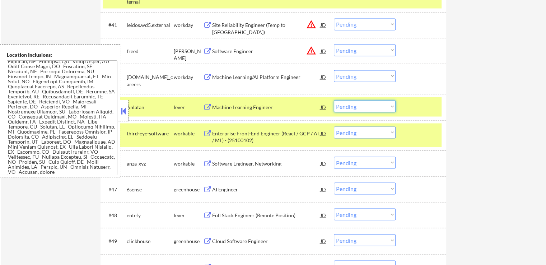
drag, startPoint x: 362, startPoint y: 104, endPoint x: 354, endPoint y: 111, distance: 11.0
click at [362, 104] on select "Choose an option... Pending Applied Excluded (Questions) Excluded (Expired) Exc…" at bounding box center [365, 106] width 62 height 12
click at [334, 100] on select "Choose an option... Pending Applied Excluded (Questions) Excluded (Expired) Exc…" at bounding box center [365, 106] width 62 height 12
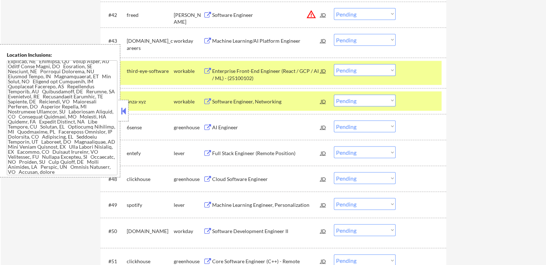
click at [267, 102] on div "Software Engineer, Networking" at bounding box center [266, 101] width 108 height 7
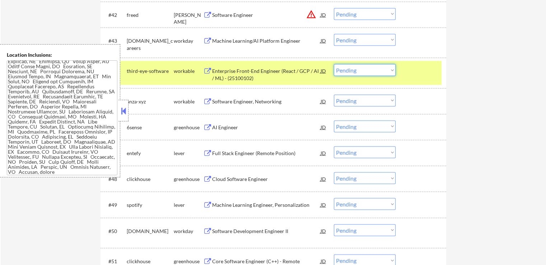
click at [363, 69] on select "Choose an option... Pending Applied Excluded (Questions) Excluded (Expired) Exc…" at bounding box center [365, 70] width 62 height 12
click at [334, 64] on select "Choose an option... Pending Applied Excluded (Questions) Excluded (Expired) Exc…" at bounding box center [365, 70] width 62 height 12
click at [237, 122] on div "AI Engineer" at bounding box center [266, 127] width 108 height 13
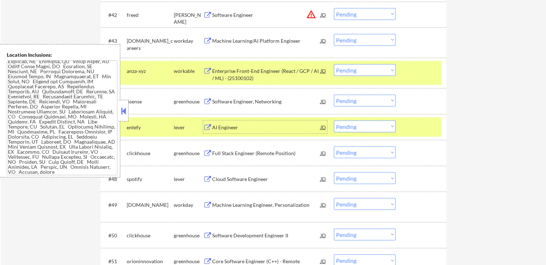
click at [361, 68] on select "Choose an option... Pending Applied Excluded (Questions) Excluded (Expired) Exc…" at bounding box center [365, 70] width 62 height 12
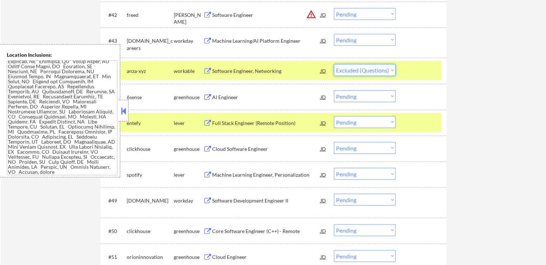
click at [334, 64] on select "Choose an option... Pending Applied Excluded (Questions) Excluded (Expired) Exc…" at bounding box center [365, 70] width 62 height 12
click at [270, 122] on div "Full Stack Engineer (Remote Position)" at bounding box center [266, 123] width 108 height 7
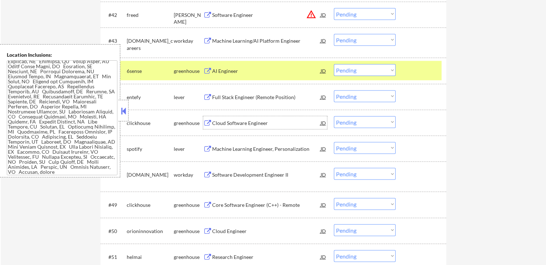
click at [348, 71] on select "Choose an option... Pending Applied Excluded (Questions) Excluded (Expired) Exc…" at bounding box center [365, 70] width 62 height 12
click at [334, 64] on select "Choose an option... Pending Applied Excluded (Questions) Excluded (Expired) Exc…" at bounding box center [365, 70] width 62 height 12
click at [269, 124] on div "Cloud Software Engineer" at bounding box center [266, 123] width 108 height 7
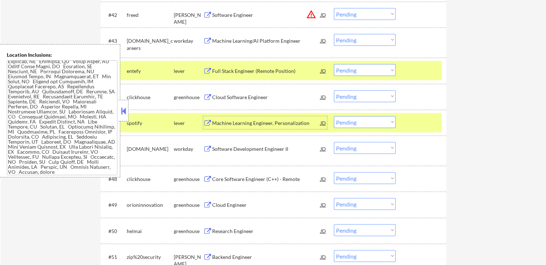
drag, startPoint x: 346, startPoint y: 69, endPoint x: 347, endPoint y: 75, distance: 6.3
click at [346, 69] on select "Choose an option... Pending Applied Excluded (Questions) Excluded (Expired) Exc…" at bounding box center [365, 70] width 62 height 12
click at [334, 64] on select "Choose an option... Pending Applied Excluded (Questions) Excluded (Expired) Exc…" at bounding box center [365, 70] width 62 height 12
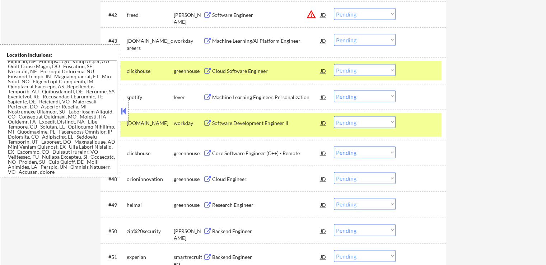
click at [261, 94] on div "Machine Learning Engineer, Personalization" at bounding box center [266, 97] width 108 height 7
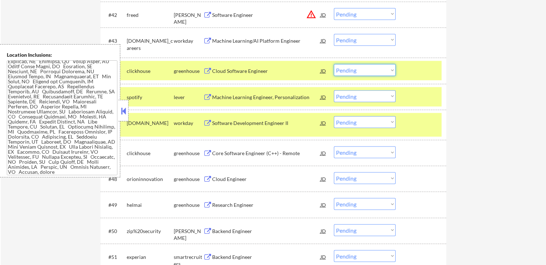
drag, startPoint x: 366, startPoint y: 71, endPoint x: 364, endPoint y: 75, distance: 4.2
click at [366, 71] on select "Choose an option... Pending Applied Excluded (Questions) Excluded (Expired) Exc…" at bounding box center [365, 70] width 62 height 12
click at [334, 64] on select "Choose an option... Pending Applied Excluded (Questions) Excluded (Expired) Exc…" at bounding box center [365, 70] width 62 height 12
click at [247, 153] on div "Core Software Engineer (C++) - Remote" at bounding box center [266, 153] width 108 height 7
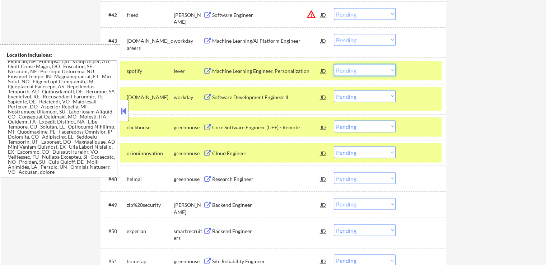
drag, startPoint x: 345, startPoint y: 69, endPoint x: 345, endPoint y: 74, distance: 5.1
click at [345, 69] on select "Choose an option... Pending Applied Excluded (Questions) Excluded (Expired) Exc…" at bounding box center [365, 70] width 62 height 12
click at [334, 64] on select "Choose an option... Pending Applied Excluded (Questions) Excluded (Expired) Exc…" at bounding box center [365, 70] width 62 height 12
select select ""pending""
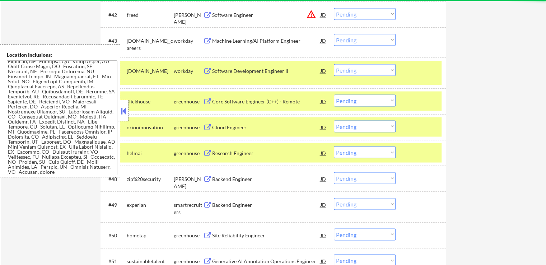
click at [244, 127] on div "Cloud Engineer" at bounding box center [266, 127] width 108 height 7
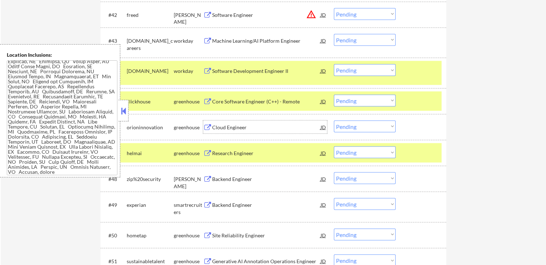
click at [365, 97] on select "Choose an option... Pending Applied Excluded (Questions) Excluded (Expired) Exc…" at bounding box center [365, 101] width 62 height 12
click at [334, 95] on select "Choose an option... Pending Applied Excluded (Questions) Excluded (Expired) Exc…" at bounding box center [365, 101] width 62 height 12
click at [269, 150] on div "Research Engineer" at bounding box center [266, 153] width 108 height 7
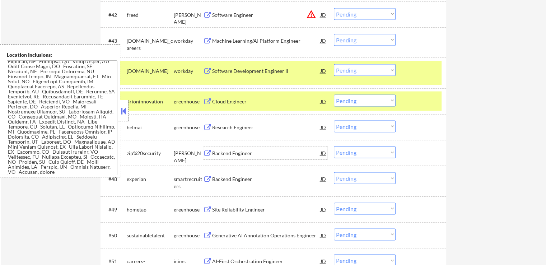
click at [364, 102] on select "Choose an option... Pending Applied Excluded (Questions) Excluded (Expired) Exc…" at bounding box center [365, 101] width 62 height 12
click at [334, 95] on select "Choose an option... Pending Applied Excluded (Questions) Excluded (Expired) Exc…" at bounding box center [365, 101] width 62 height 12
click at [256, 154] on div "Backend Engineer" at bounding box center [266, 153] width 108 height 7
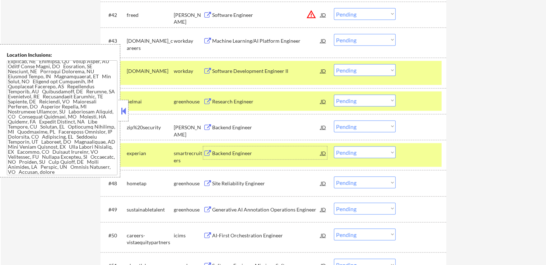
click at [375, 99] on select "Choose an option... Pending Applied Excluded (Questions) Excluded (Expired) Exc…" at bounding box center [365, 101] width 62 height 12
click at [334, 95] on select "Choose an option... Pending Applied Excluded (Questions) Excluded (Expired) Exc…" at bounding box center [365, 101] width 62 height 12
click at [264, 157] on div "Backend Engineer" at bounding box center [266, 152] width 108 height 13
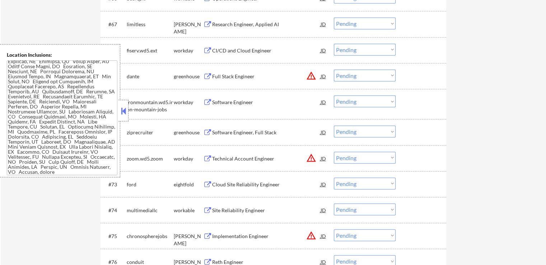
scroll to position [1337, 0]
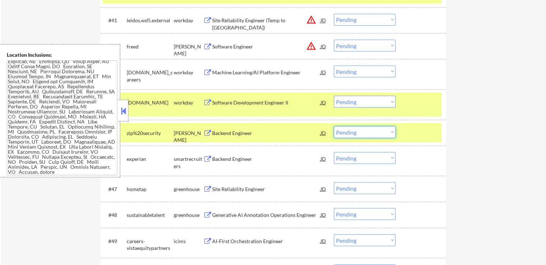
click at [351, 131] on select "Choose an option... Pending Applied Excluded (Questions) Excluded (Expired) Exc…" at bounding box center [365, 132] width 62 height 12
click at [334, 126] on select "Choose an option... Pending Applied Excluded (Questions) Excluded (Expired) Exc…" at bounding box center [365, 132] width 62 height 12
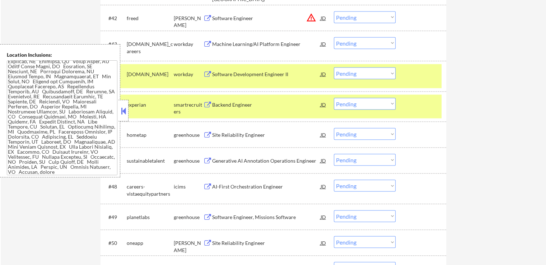
scroll to position [1409, 0]
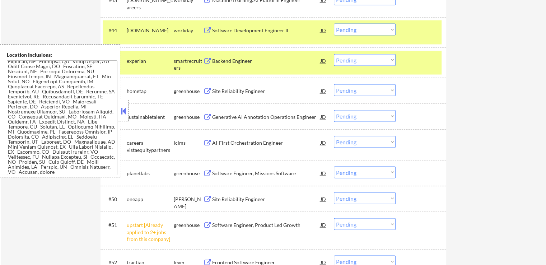
drag, startPoint x: 348, startPoint y: 61, endPoint x: 350, endPoint y: 65, distance: 4.2
click at [349, 62] on select "Choose an option... Pending Applied Excluded (Questions) Excluded (Expired) Exc…" at bounding box center [365, 60] width 62 height 12
click at [334, 54] on select "Choose an option... Pending Applied Excluded (Questions) Excluded (Expired) Exc…" at bounding box center [365, 60] width 62 height 12
click at [252, 90] on div "Site Reliability Engineer" at bounding box center [266, 91] width 108 height 7
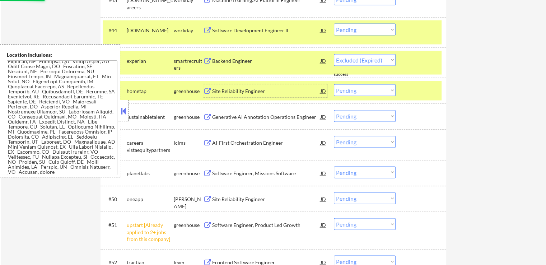
click at [270, 112] on div "Generative AI Annotation Operations Engineer" at bounding box center [266, 116] width 108 height 13
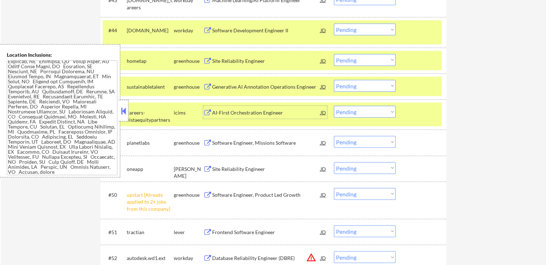
click at [366, 62] on select "Choose an option... Pending Applied Excluded (Questions) Excluded (Expired) Exc…" at bounding box center [365, 60] width 62 height 12
click at [334, 54] on select "Choose an option... Pending Applied Excluded (Questions) Excluded (Expired) Exc…" at bounding box center [365, 60] width 62 height 12
click at [276, 144] on div "Software Engineer, Missions Software" at bounding box center [266, 142] width 108 height 7
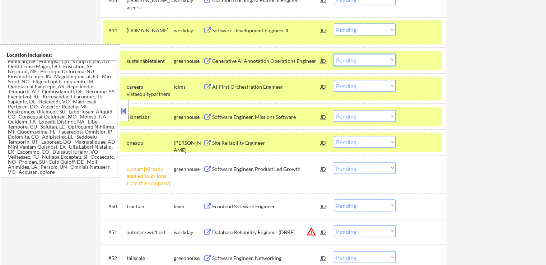
click at [348, 62] on select "Choose an option... Pending Applied Excluded (Questions) Excluded (Expired) Exc…" at bounding box center [365, 60] width 62 height 12
click at [334, 54] on select "Choose an option... Pending Applied Excluded (Questions) Excluded (Expired) Exc…" at bounding box center [365, 60] width 62 height 12
select select ""pending""
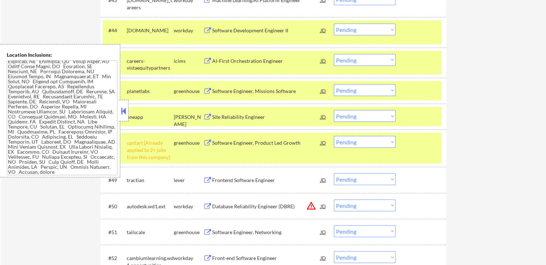
click at [255, 117] on div "Site Reliability Engineer" at bounding box center [266, 116] width 108 height 7
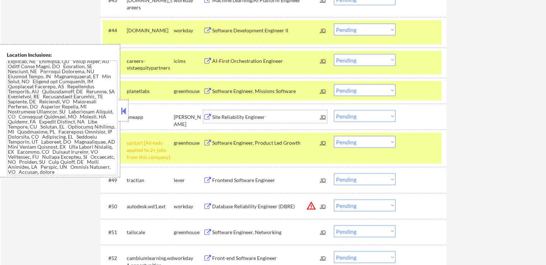
click at [353, 92] on select "Choose an option... Pending Applied Excluded (Questions) Excluded (Expired) Exc…" at bounding box center [365, 90] width 62 height 12
click at [334, 84] on select "Choose an option... Pending Applied Excluded (Questions) Excluded (Expired) Exc…" at bounding box center [365, 90] width 62 height 12
select select ""pending""
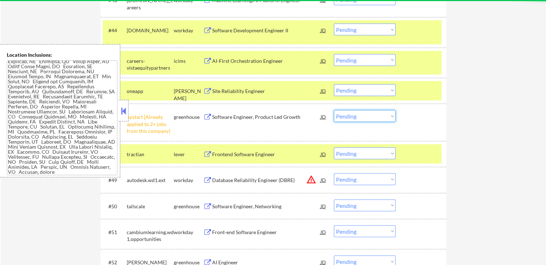
click at [358, 115] on select "Choose an option... Pending Applied Excluded (Questions) Excluded (Expired) Exc…" at bounding box center [365, 116] width 62 height 12
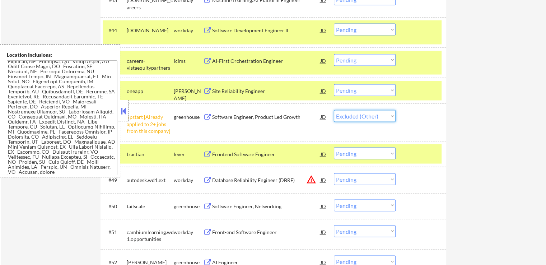
click at [334, 110] on select "Choose an option... Pending Applied Excluded (Questions) Excluded (Expired) Exc…" at bounding box center [365, 116] width 62 height 12
click at [257, 157] on div "Frontend Software Engineer" at bounding box center [266, 154] width 108 height 7
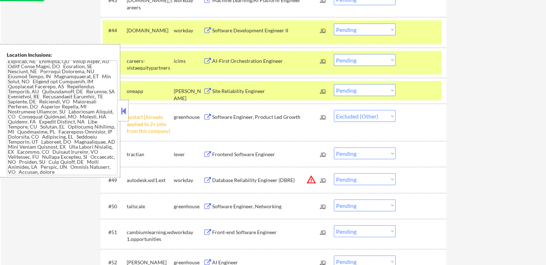
select select ""pending""
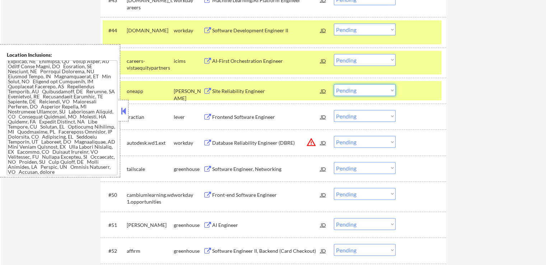
drag, startPoint x: 364, startPoint y: 90, endPoint x: 365, endPoint y: 95, distance: 5.1
click at [364, 90] on select "Choose an option... Pending Applied Excluded (Questions) Excluded (Expired) Exc…" at bounding box center [365, 90] width 62 height 12
click at [334, 84] on select "Choose an option... Pending Applied Excluded (Questions) Excluded (Expired) Exc…" at bounding box center [365, 90] width 62 height 12
click at [276, 171] on div "Software Engineer, Networking" at bounding box center [266, 169] width 108 height 7
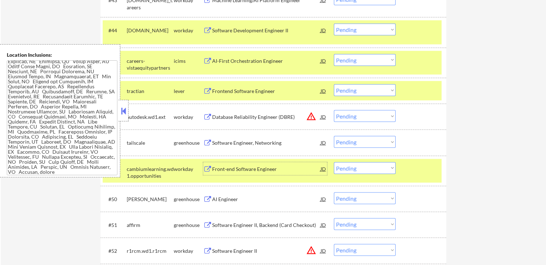
click at [355, 92] on select "Choose an option... Pending Applied Excluded (Questions) Excluded (Expired) Exc…" at bounding box center [365, 90] width 62 height 12
click at [334, 84] on select "Choose an option... Pending Applied Excluded (Questions) Excluded (Expired) Exc…" at bounding box center [365, 90] width 62 height 12
select select ""pending""
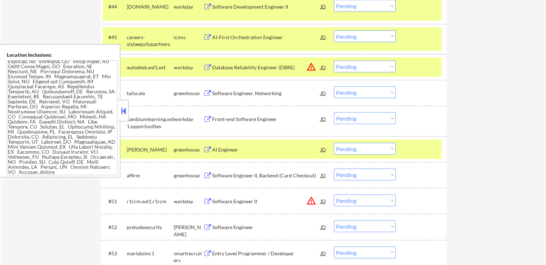
scroll to position [1445, 0]
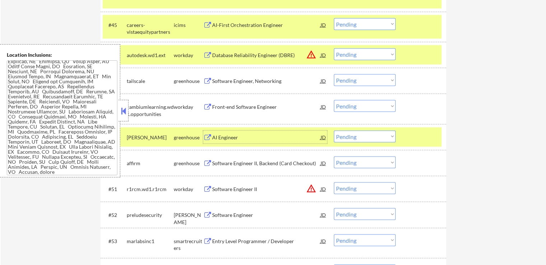
click at [273, 135] on div "AI Engineer" at bounding box center [266, 137] width 108 height 7
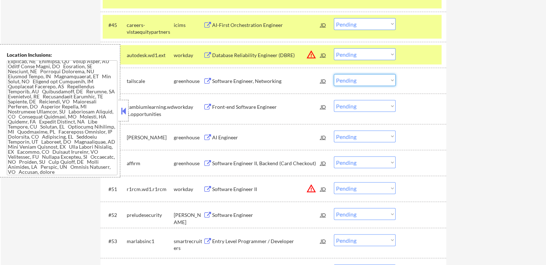
click at [350, 79] on select "Choose an option... Pending Applied Excluded (Questions) Excluded (Expired) Exc…" at bounding box center [365, 80] width 62 height 12
click at [334, 74] on select "Choose an option... Pending Applied Excluded (Questions) Excluded (Expired) Exc…" at bounding box center [365, 80] width 62 height 12
click at [273, 160] on div "Software Engineer II, Backend (Card Checkout)" at bounding box center [266, 163] width 108 height 7
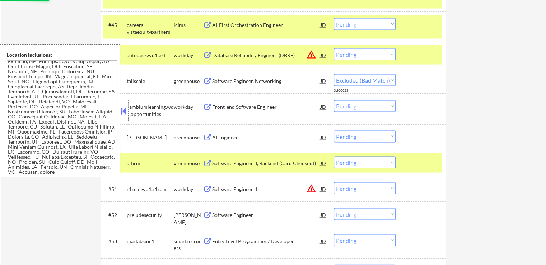
select select ""pending""
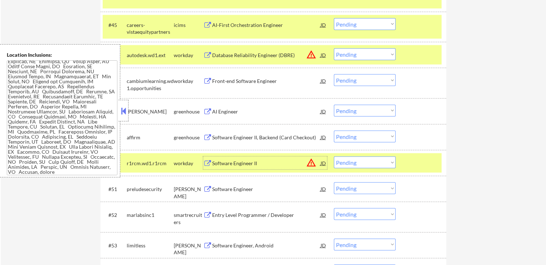
drag, startPoint x: 343, startPoint y: 137, endPoint x: 345, endPoint y: 141, distance: 4.5
click at [343, 137] on select "Choose an option... Pending Applied Excluded (Questions) Excluded (Expired) Exc…" at bounding box center [365, 137] width 62 height 12
click at [334, 131] on select "Choose an option... Pending Applied Excluded (Questions) Excluded (Expired) Exc…" at bounding box center [365, 137] width 62 height 12
click at [269, 191] on div "Software Engineer" at bounding box center [266, 189] width 108 height 7
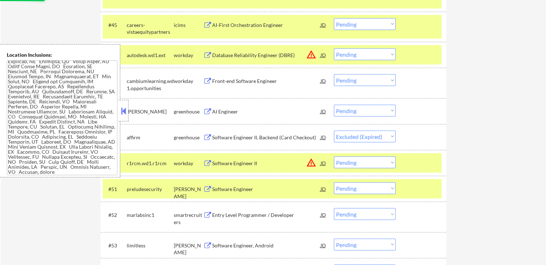
select select ""pending""
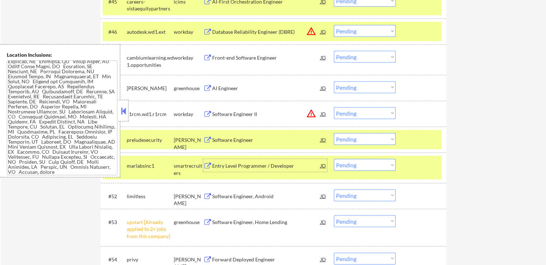
scroll to position [1481, 0]
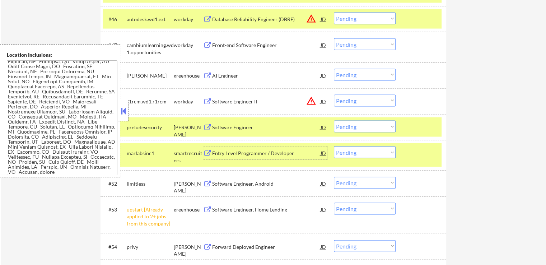
click at [353, 73] on select "Choose an option... Pending Applied Excluded (Questions) Excluded (Expired) Exc…" at bounding box center [365, 75] width 62 height 12
click at [334, 69] on select "Choose an option... Pending Applied Excluded (Questions) Excluded (Expired) Exc…" at bounding box center [365, 75] width 62 height 12
select select ""pending""
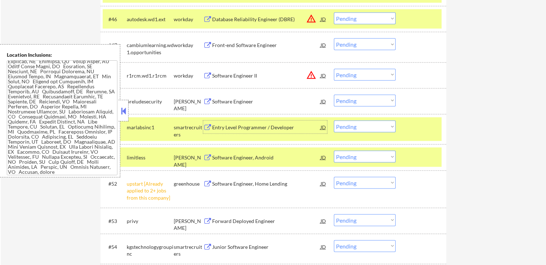
click at [274, 126] on div "Entry Level Programmer / Developer" at bounding box center [266, 127] width 108 height 7
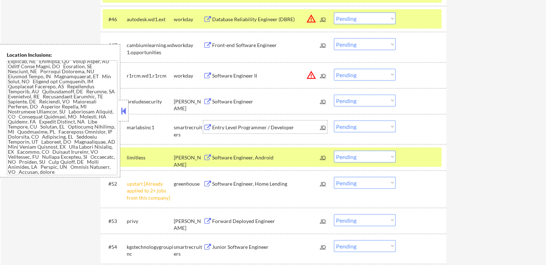
drag, startPoint x: 379, startPoint y: 99, endPoint x: 380, endPoint y: 105, distance: 5.8
click at [379, 99] on select "Choose an option... Pending Applied Excluded (Questions) Excluded (Expired) Exc…" at bounding box center [365, 101] width 62 height 12
click at [334, 95] on select "Choose an option... Pending Applied Excluded (Questions) Excluded (Expired) Exc…" at bounding box center [365, 101] width 62 height 12
click at [266, 158] on div "Software Engineer, Android" at bounding box center [266, 157] width 108 height 7
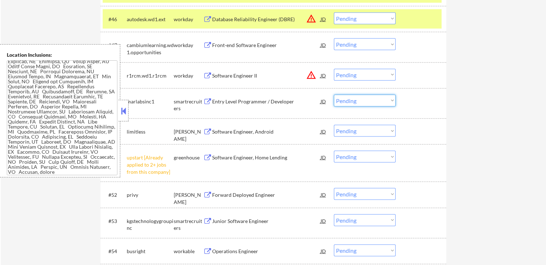
click at [366, 96] on select "Choose an option... Pending Applied Excluded (Questions) Excluded (Expired) Exc…" at bounding box center [365, 101] width 62 height 12
click at [334, 95] on select "Choose an option... Pending Applied Excluded (Questions) Excluded (Expired) Exc…" at bounding box center [365, 101] width 62 height 12
click at [341, 150] on div "#51 upstart [Already applied to 2+ jobs from this company] greenhouse Software …" at bounding box center [272, 163] width 339 height 31
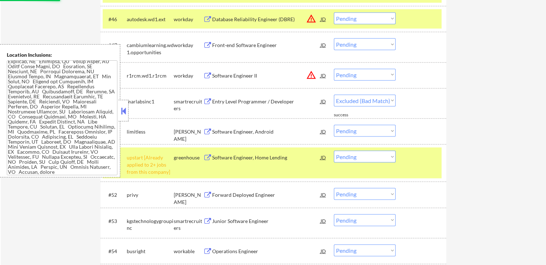
select select ""pending""
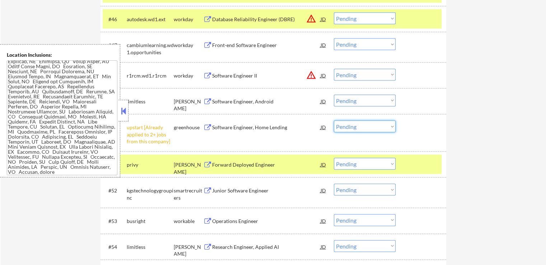
click at [357, 125] on select "Choose an option... Pending Applied Excluded (Questions) Excluded (Expired) Exc…" at bounding box center [365, 127] width 62 height 12
click at [334, 121] on select "Choose an option... Pending Applied Excluded (Questions) Excluded (Expired) Exc…" at bounding box center [365, 127] width 62 height 12
click at [267, 164] on div "Forward Deployed Engineer" at bounding box center [266, 164] width 108 height 7
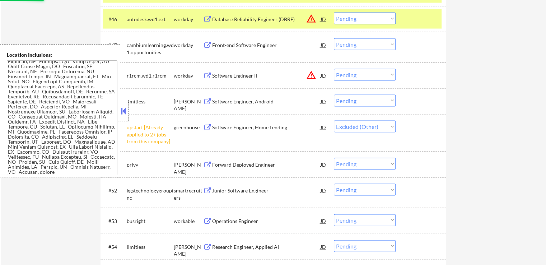
select select ""pending""
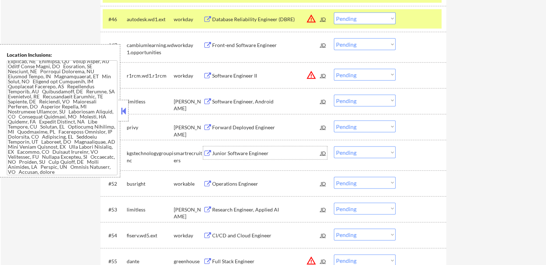
click at [350, 97] on select "Choose an option... Pending Applied Excluded (Questions) Excluded (Expired) Exc…" at bounding box center [365, 101] width 62 height 12
click at [334, 95] on select "Choose an option... Pending Applied Excluded (Questions) Excluded (Expired) Exc…" at bounding box center [365, 101] width 62 height 12
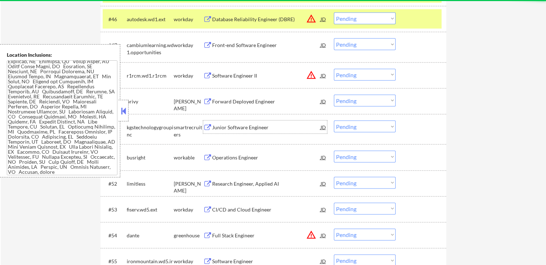
click at [266, 128] on div "Junior Software Engineer" at bounding box center [266, 127] width 108 height 7
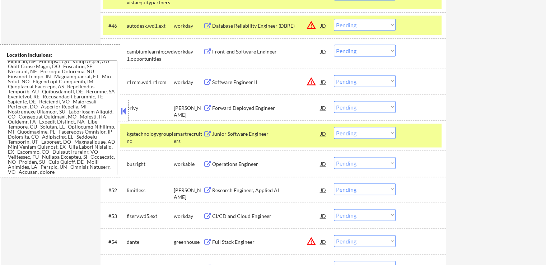
scroll to position [1485, 0]
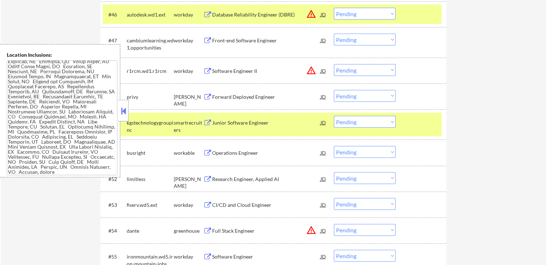
click at [360, 99] on select "Choose an option... Pending Applied Excluded (Questions) Excluded (Expired) Exc…" at bounding box center [365, 96] width 62 height 12
click at [334, 90] on select "Choose an option... Pending Applied Excluded (Questions) Excluded (Expired) Exc…" at bounding box center [365, 96] width 62 height 12
click at [260, 152] on div "Operations Engineer" at bounding box center [266, 152] width 108 height 7
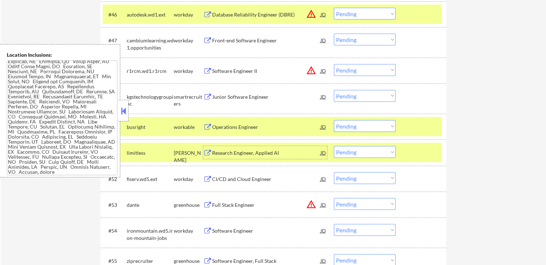
click at [358, 96] on select "Choose an option... Pending Applied Excluded (Questions) Excluded (Expired) Exc…" at bounding box center [365, 96] width 62 height 12
click at [334, 90] on select "Choose an option... Pending Applied Excluded (Questions) Excluded (Expired) Exc…" at bounding box center [365, 96] width 62 height 12
click at [273, 153] on div "Research Engineer, Applied AI" at bounding box center [266, 152] width 108 height 7
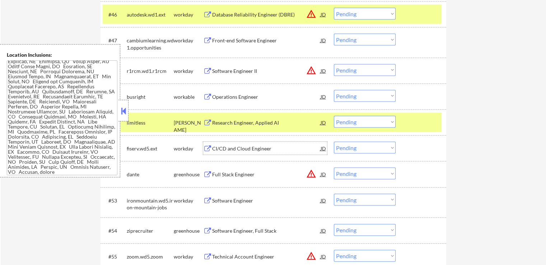
drag, startPoint x: 373, startPoint y: 94, endPoint x: 373, endPoint y: 100, distance: 6.5
click at [373, 94] on select "Choose an option... Pending Applied Excluded (Questions) Excluded (Expired) Exc…" at bounding box center [365, 96] width 62 height 12
click at [334, 90] on select "Choose an option... Pending Applied Excluded (Questions) Excluded (Expired) Exc…" at bounding box center [365, 96] width 62 height 12
click at [243, 228] on div "Software Engineer, Full Stack" at bounding box center [266, 230] width 108 height 7
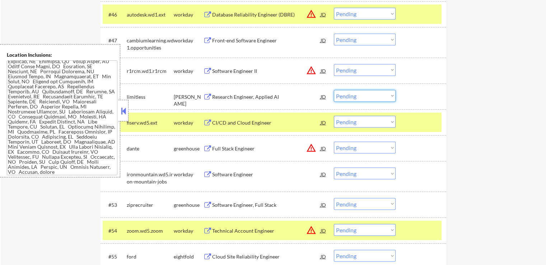
drag, startPoint x: 360, startPoint y: 92, endPoint x: 355, endPoint y: 101, distance: 9.9
click at [358, 93] on select "Choose an option... Pending Applied Excluded (Questions) Excluded (Expired) Exc…" at bounding box center [365, 96] width 62 height 12
click at [334, 90] on select "Choose an option... Pending Applied Excluded (Questions) Excluded (Expired) Exc…" at bounding box center [365, 96] width 62 height 12
select select ""pending""
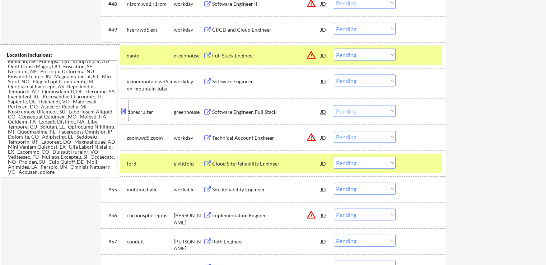
scroll to position [1557, 0]
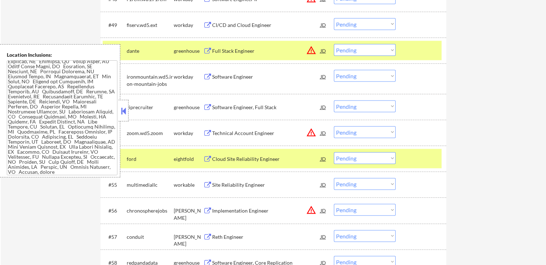
click at [270, 109] on div "Software Engineer, Full Stack" at bounding box center [266, 107] width 108 height 7
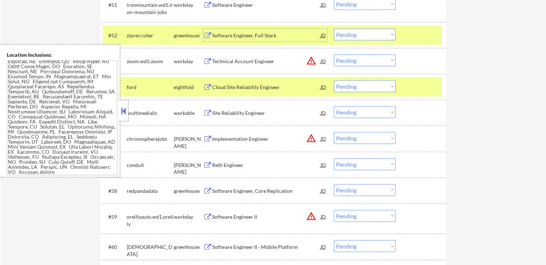
scroll to position [1665, 0]
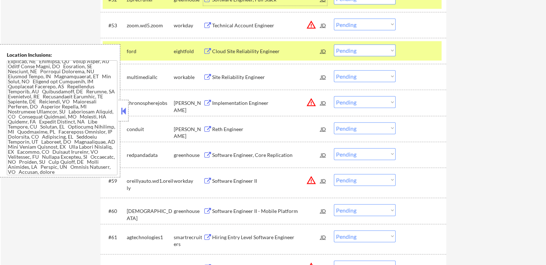
click at [255, 76] on div "Site Reliability Engineer" at bounding box center [266, 77] width 108 height 7
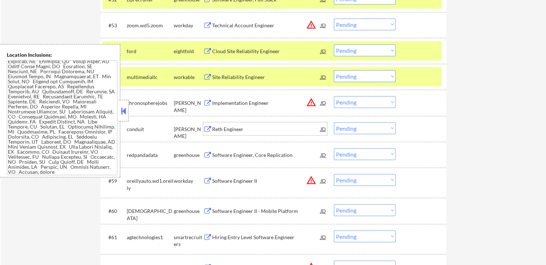
click at [251, 130] on div "Reth Engineer" at bounding box center [266, 129] width 108 height 7
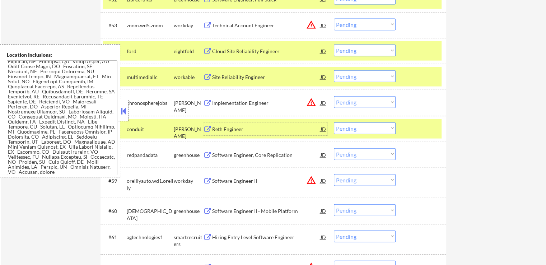
click at [255, 76] on div "Site Reliability Engineer" at bounding box center [266, 77] width 108 height 7
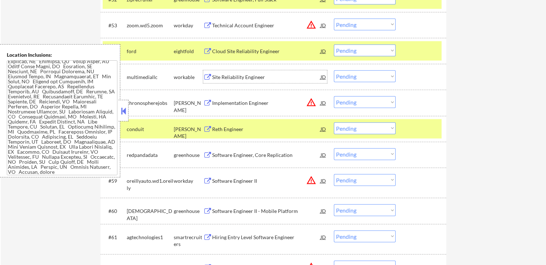
click at [352, 78] on select "Choose an option... Pending Applied Excluded (Questions) Excluded (Expired) Exc…" at bounding box center [365, 76] width 62 height 12
click at [334, 70] on select "Choose an option... Pending Applied Excluded (Questions) Excluded (Expired) Exc…" at bounding box center [365, 76] width 62 height 12
select select ""pending""
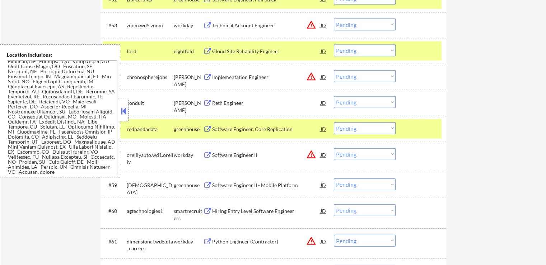
click at [266, 132] on div "Software Engineer, Core Replication" at bounding box center [266, 129] width 108 height 7
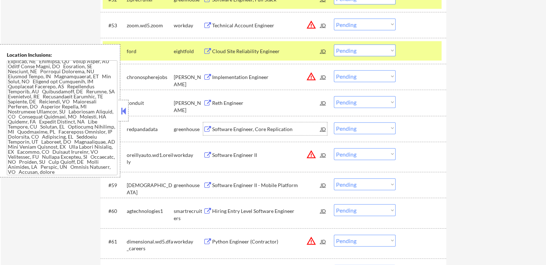
click at [370, 98] on select "Choose an option... Pending Applied Excluded (Questions) Excluded (Expired) Exc…" at bounding box center [365, 102] width 62 height 12
click at [334, 96] on select "Choose an option... Pending Applied Excluded (Questions) Excluded (Expired) Exc…" at bounding box center [365, 102] width 62 height 12
click at [267, 189] on div "Software Engineer II - Mobile Platform" at bounding box center [266, 185] width 108 height 7
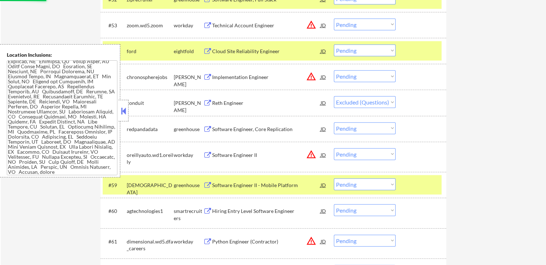
select select ""pending""
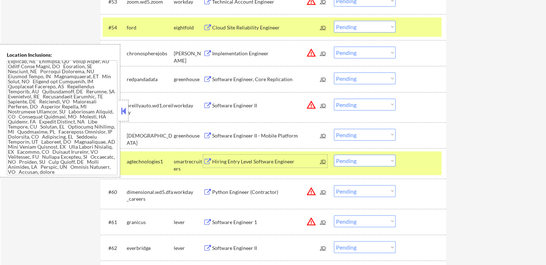
scroll to position [1701, 0]
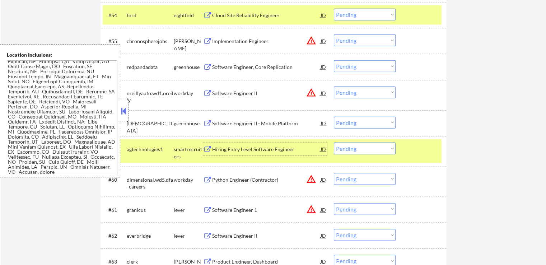
drag, startPoint x: 349, startPoint y: 123, endPoint x: 348, endPoint y: 127, distance: 4.0
click at [349, 123] on select "Choose an option... Pending Applied Excluded (Questions) Excluded (Expired) Exc…" at bounding box center [365, 123] width 62 height 12
click at [334, 117] on select "Choose an option... Pending Applied Excluded (Questions) Excluded (Expired) Exc…" at bounding box center [365, 123] width 62 height 12
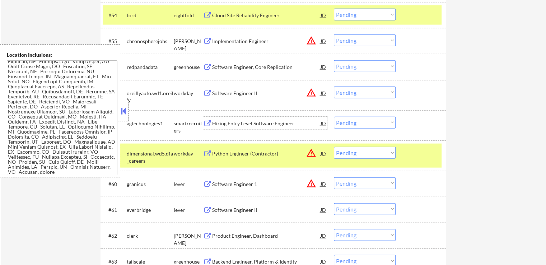
click at [275, 123] on div "Hiring Entry Level Software Engineer" at bounding box center [266, 123] width 108 height 7
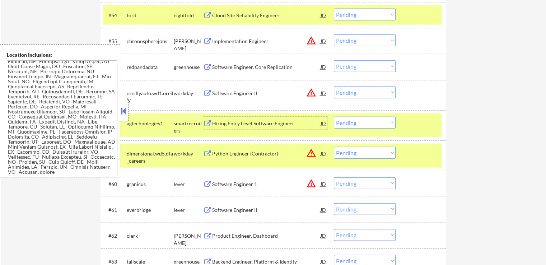
click at [354, 120] on select "Choose an option... Pending Applied Excluded (Questions) Excluded (Expired) Exc…" at bounding box center [365, 123] width 62 height 12
click at [334, 117] on select "Choose an option... Pending Applied Excluded (Questions) Excluded (Expired) Exc…" at bounding box center [365, 123] width 62 height 12
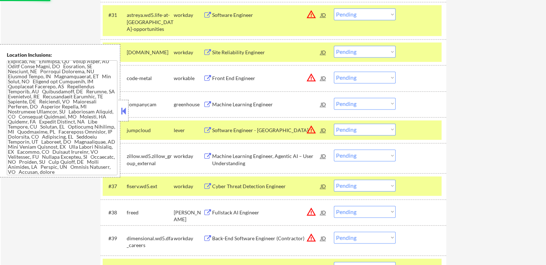
select select ""pending""
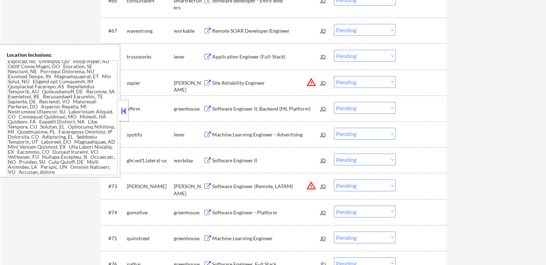
scroll to position [2024, 0]
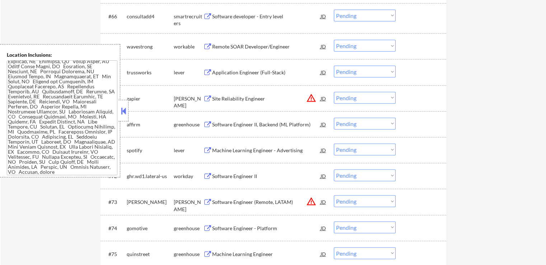
click at [272, 18] on div "Software developer - Entry level" at bounding box center [266, 16] width 108 height 7
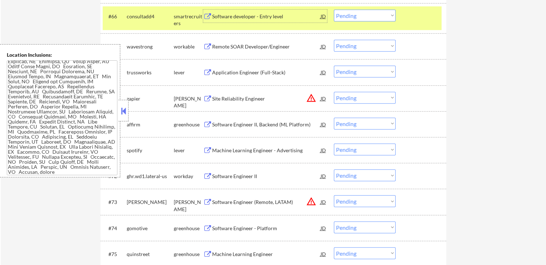
click at [265, 46] on div "Remote SOAR Developer/Engineer" at bounding box center [266, 46] width 108 height 7
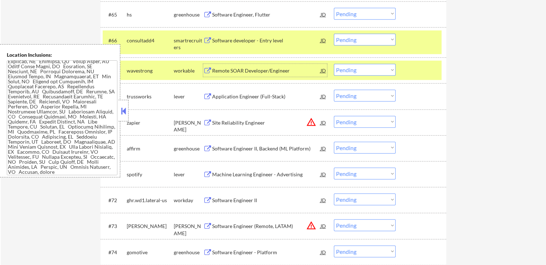
scroll to position [1952, 0]
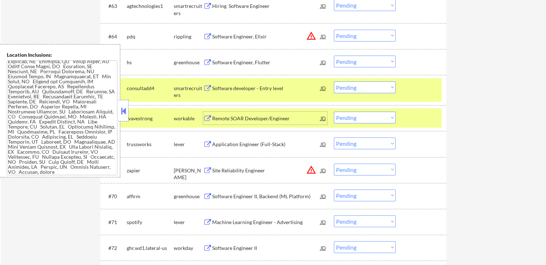
drag, startPoint x: 356, startPoint y: 87, endPoint x: 357, endPoint y: 92, distance: 4.4
click at [356, 87] on select "Choose an option... Pending Applied Excluded (Questions) Excluded (Expired) Exc…" at bounding box center [365, 88] width 62 height 12
click at [334, 82] on select "Choose an option... Pending Applied Excluded (Questions) Excluded (Expired) Exc…" at bounding box center [365, 88] width 62 height 12
click at [268, 143] on div "Application Engineer (Full-Stack)" at bounding box center [266, 144] width 108 height 7
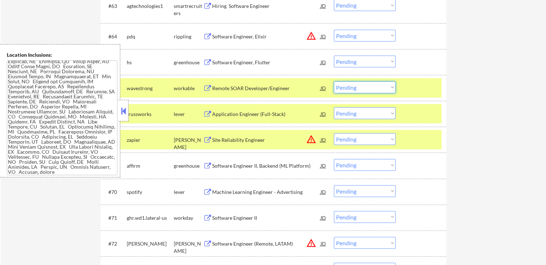
click at [367, 85] on select "Choose an option... Pending Applied Excluded (Questions) Excluded (Expired) Exc…" at bounding box center [365, 88] width 62 height 12
click at [334, 82] on select "Choose an option... Pending Applied Excluded (Questions) Excluded (Expired) Exc…" at bounding box center [365, 88] width 62 height 12
click at [265, 62] on div "Software Engineer, Flutter" at bounding box center [266, 62] width 108 height 7
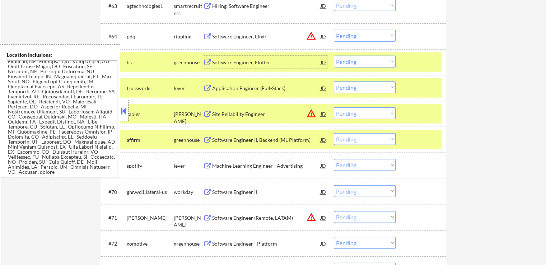
click at [373, 88] on select "Choose an option... Pending Applied Excluded (Questions) Excluded (Expired) Exc…" at bounding box center [365, 88] width 62 height 12
click at [334, 82] on select "Choose an option... Pending Applied Excluded (Questions) Excluded (Expired) Exc…" at bounding box center [365, 88] width 62 height 12
click at [288, 139] on div "Software Engineer II, Backend (ML Platform)" at bounding box center [266, 139] width 108 height 7
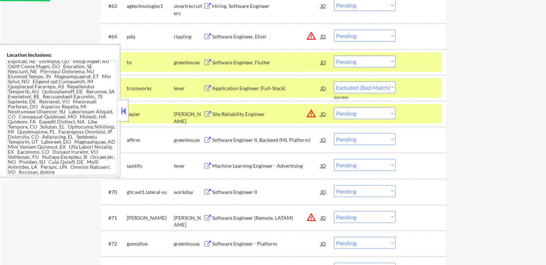
select select ""pending""
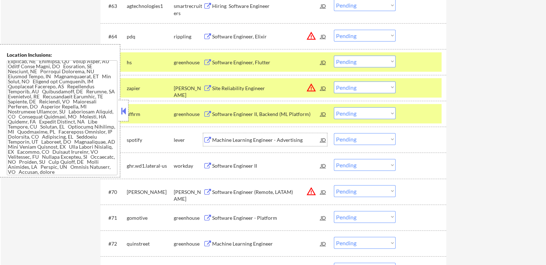
drag, startPoint x: 366, startPoint y: 61, endPoint x: 362, endPoint y: 65, distance: 5.6
click at [365, 62] on select "Choose an option... Pending Applied Excluded (Questions) Excluded (Expired) Exc…" at bounding box center [365, 62] width 62 height 12
click at [334, 56] on select "Choose an option... Pending Applied Excluded (Questions) Excluded (Expired) Exc…" at bounding box center [365, 62] width 62 height 12
select select ""pending""
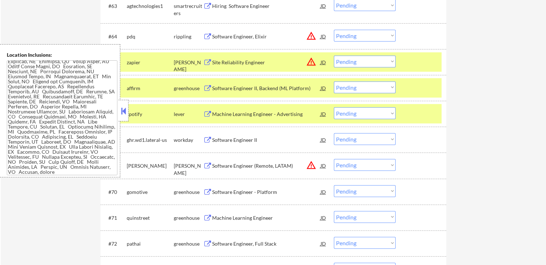
click at [272, 111] on div "Machine Learning Engineer - Advertising" at bounding box center [266, 114] width 108 height 7
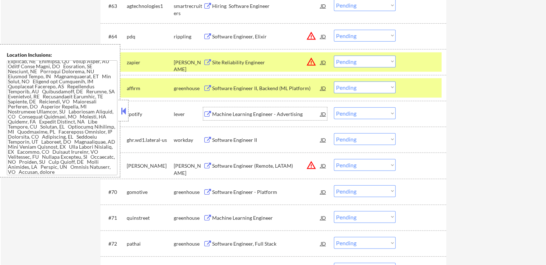
drag, startPoint x: 362, startPoint y: 85, endPoint x: 364, endPoint y: 92, distance: 7.8
click at [362, 86] on select "Choose an option... Pending Applied Excluded (Questions) Excluded (Expired) Exc…" at bounding box center [365, 88] width 62 height 12
click at [334, 82] on select "Choose an option... Pending Applied Excluded (Questions) Excluded (Expired) Exc…" at bounding box center [365, 88] width 62 height 12
click at [259, 189] on div "Software Engineer - Platform" at bounding box center [266, 192] width 108 height 7
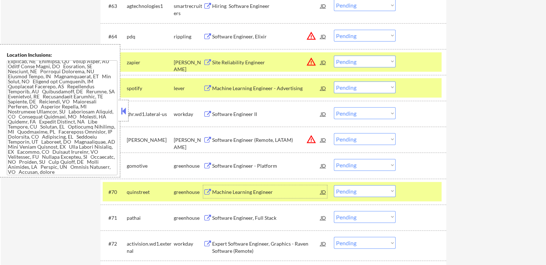
click at [353, 90] on select "Choose an option... Pending Applied Excluded (Questions) Excluded (Expired) Exc…" at bounding box center [365, 88] width 62 height 12
click at [334, 82] on select "Choose an option... Pending Applied Excluded (Questions) Excluded (Expired) Exc…" at bounding box center [365, 88] width 62 height 12
select select ""pending""
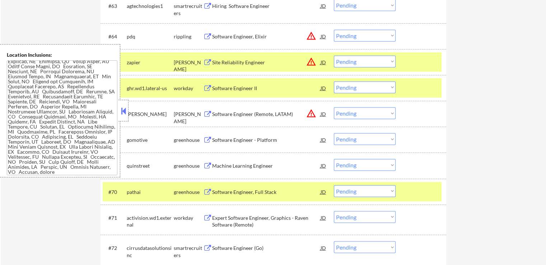
scroll to position [2024, 0]
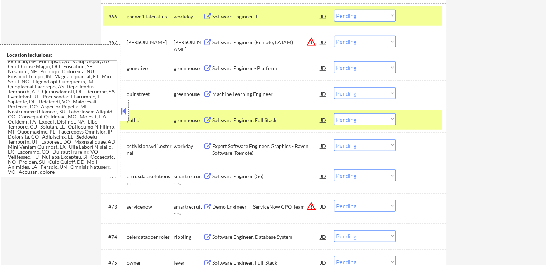
click at [362, 65] on select "Choose an option... Pending Applied Excluded (Questions) Excluded (Expired) Exc…" at bounding box center [365, 67] width 62 height 12
click at [334, 61] on select "Choose an option... Pending Applied Excluded (Questions) Excluded (Expired) Exc…" at bounding box center [365, 67] width 62 height 12
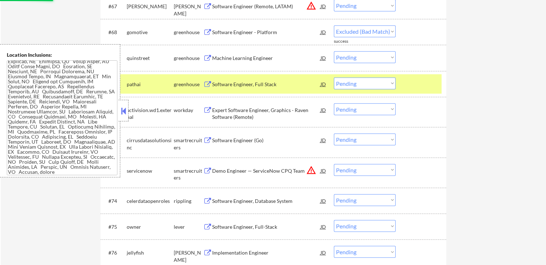
select select ""pending""
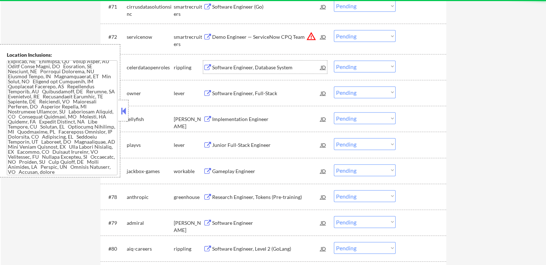
click at [269, 66] on div "Software Engineer, Database System" at bounding box center [266, 67] width 108 height 7
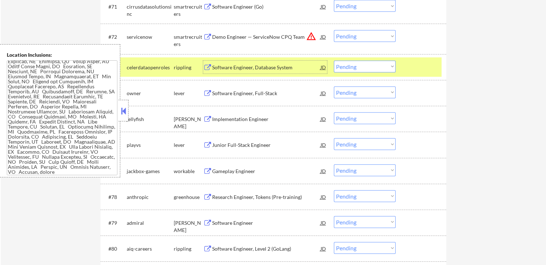
click at [359, 67] on select "Choose an option... Pending Applied Excluded (Questions) Excluded (Expired) Exc…" at bounding box center [365, 67] width 62 height 12
click at [334, 61] on select "Choose an option... Pending Applied Excluded (Questions) Excluded (Expired) Exc…" at bounding box center [365, 67] width 62 height 12
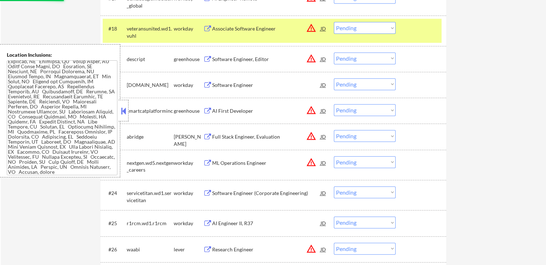
select select ""pending""
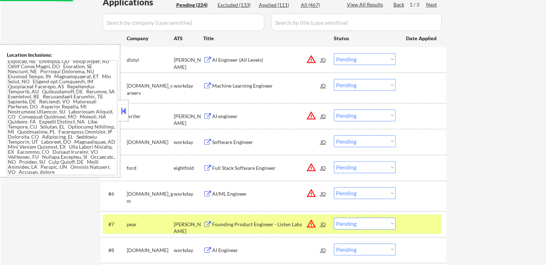
scroll to position [121, 0]
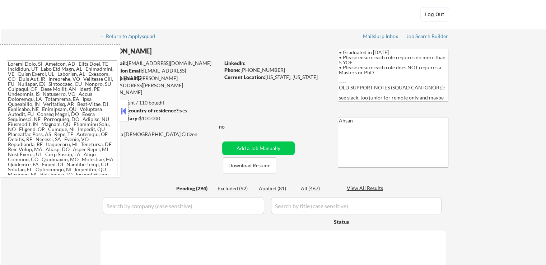
scroll to position [754, 0]
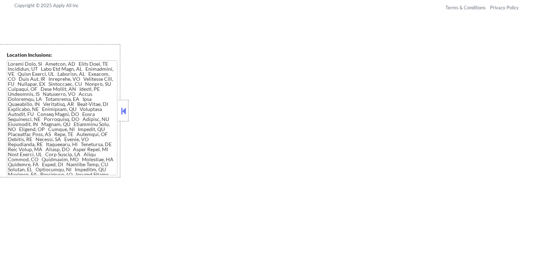
click at [121, 110] on button at bounding box center [124, 111] width 8 height 11
select select ""pending""
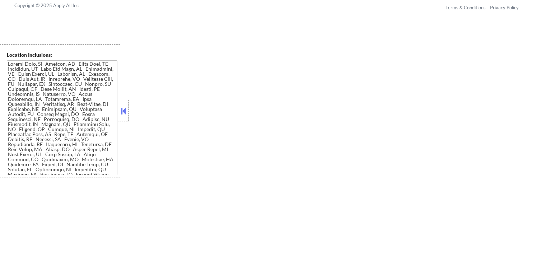
select select ""pending""
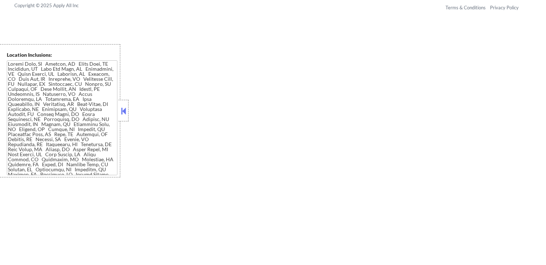
select select ""pending""
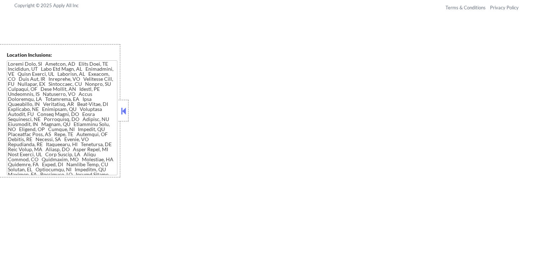
select select ""pending""
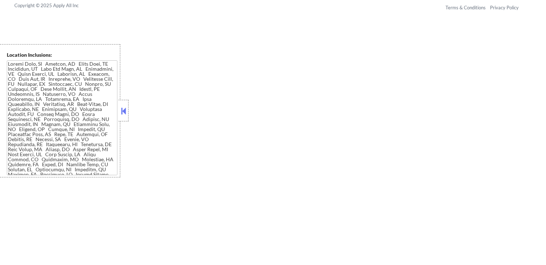
select select ""pending""
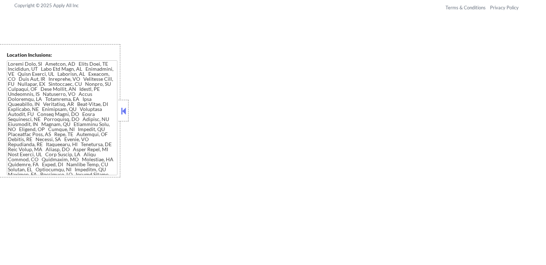
select select ""pending""
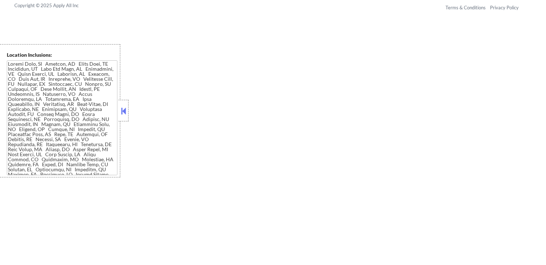
select select ""pending""
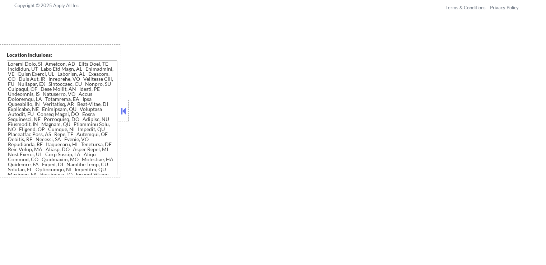
select select ""pending""
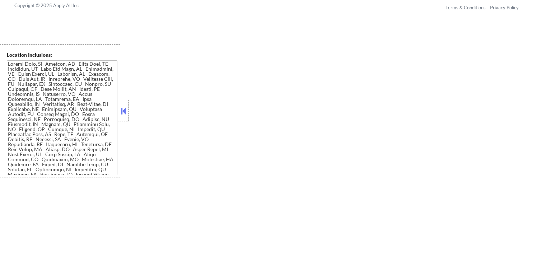
select select ""pending""
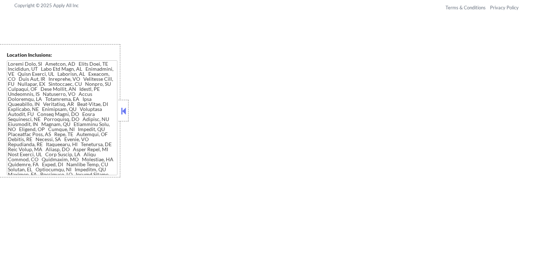
select select ""pending""
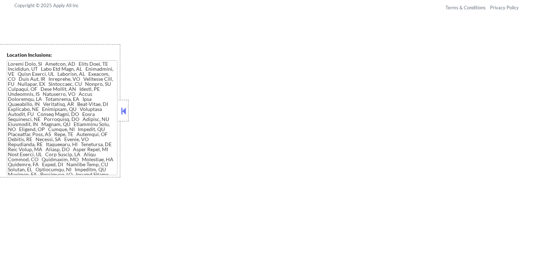
select select ""pending""
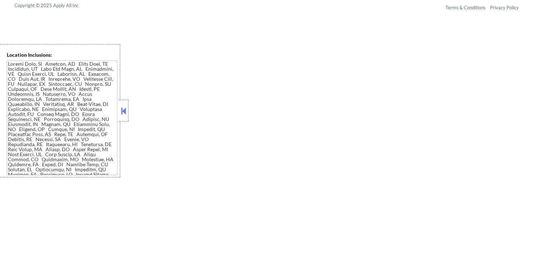
select select ""pending""
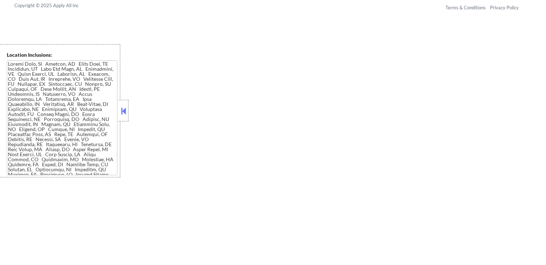
select select ""pending""
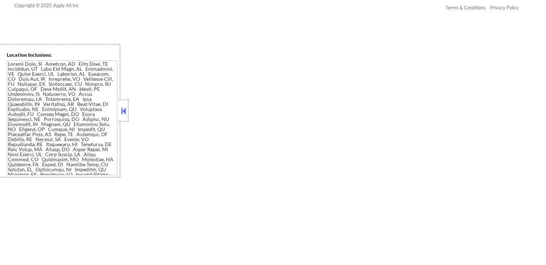
select select ""pending""
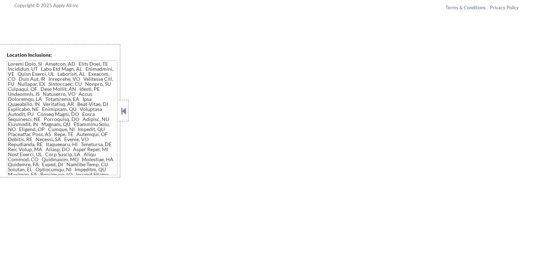
select select ""pending""
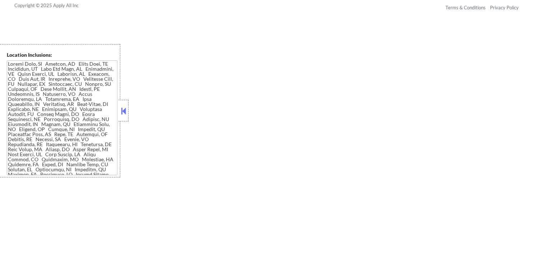
select select ""pending""
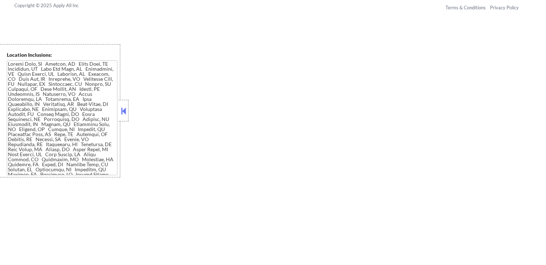
select select ""pending""
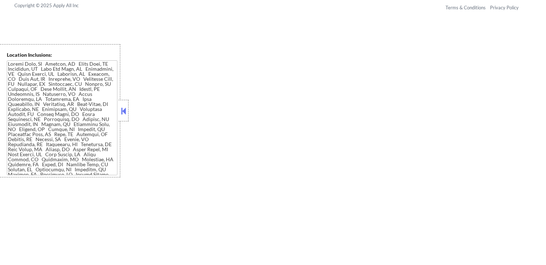
select select ""pending""
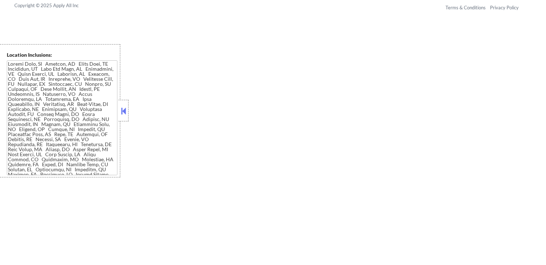
select select ""pending""
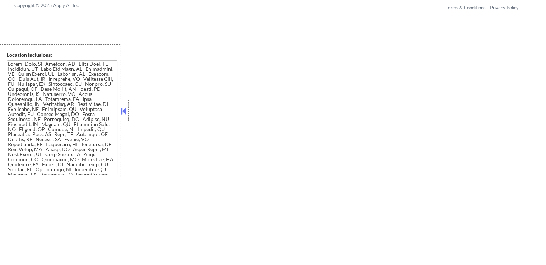
select select ""pending""
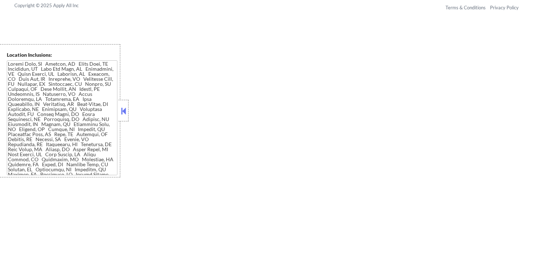
select select ""pending""
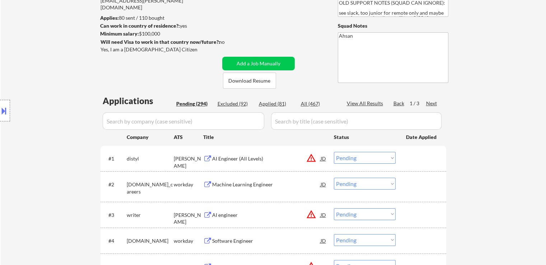
scroll to position [108, 0]
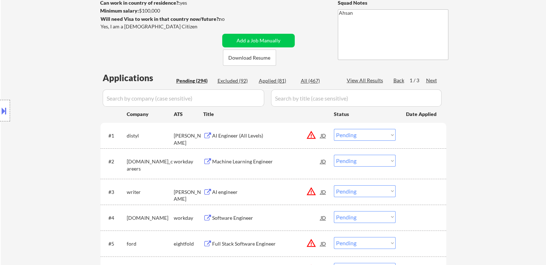
click at [306, 82] on div "All (467)" at bounding box center [319, 80] width 36 height 7
select select ""applied""
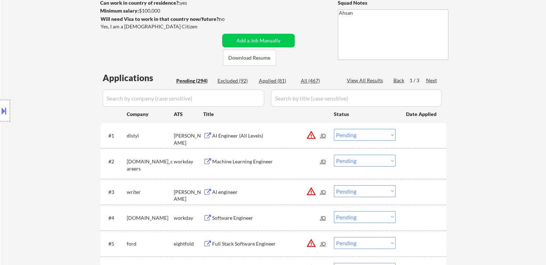
select select ""applied""
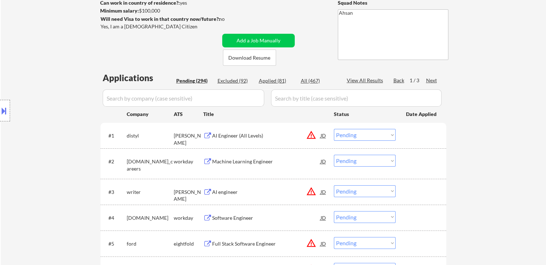
select select ""applied""
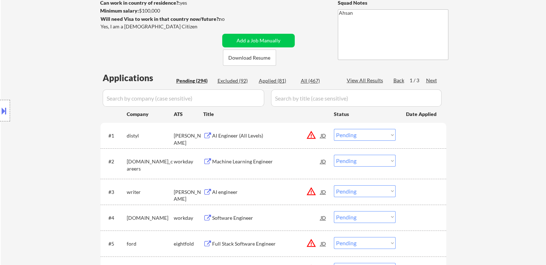
select select ""applied""
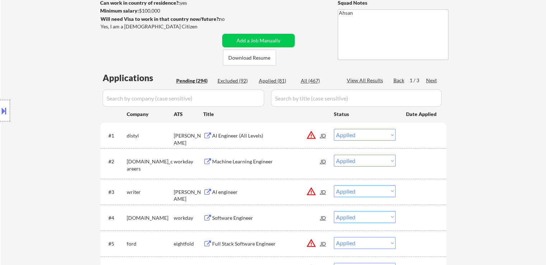
select select ""applied""
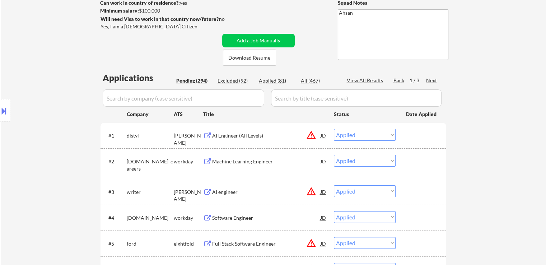
select select ""applied""
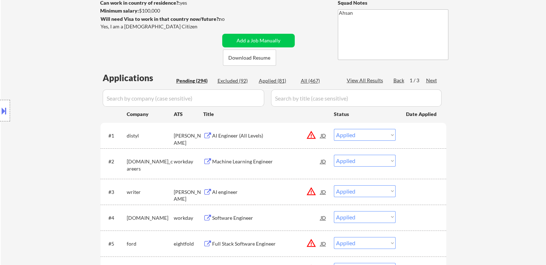
select select ""applied""
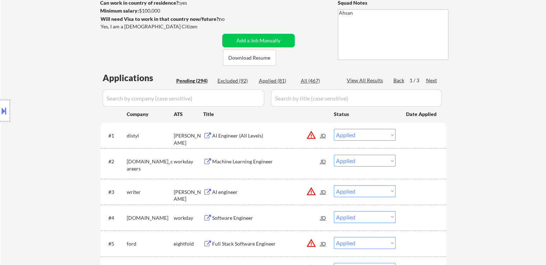
select select ""applied""
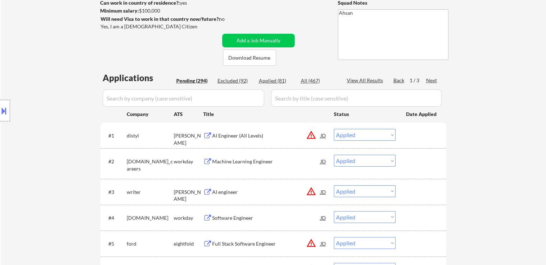
select select ""applied""
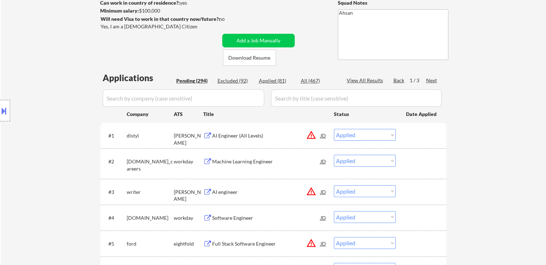
select select ""applied""
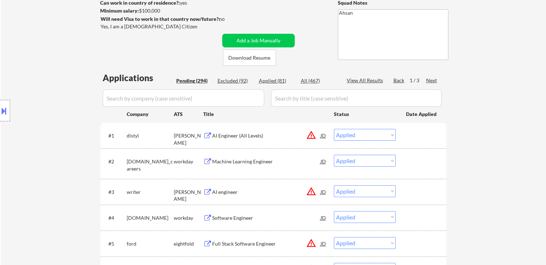
select select ""applied""
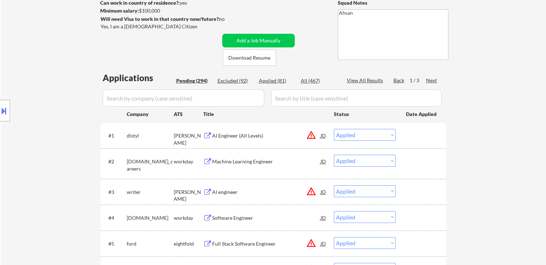
select select ""applied""
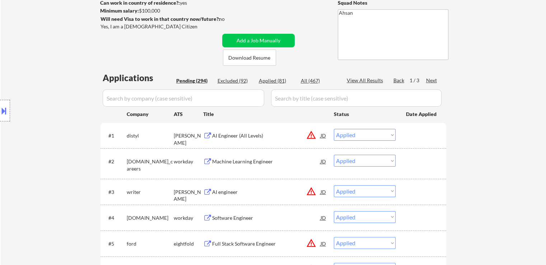
select select ""applied""
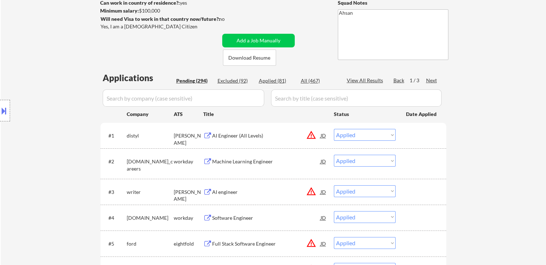
select select ""applied""
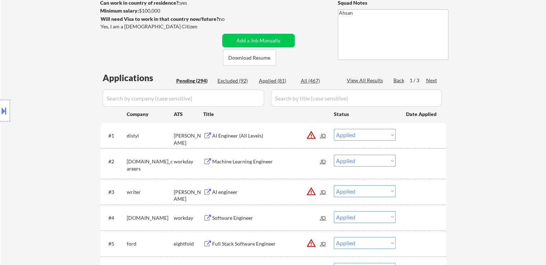
select select ""applied""
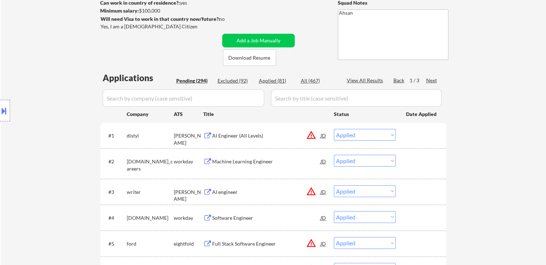
select select ""applied""
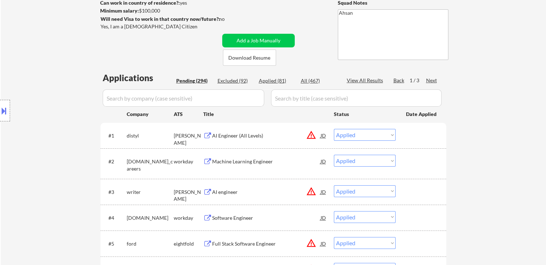
select select ""applied""
select select ""excluded""
select select ""excluded__bad_match_""
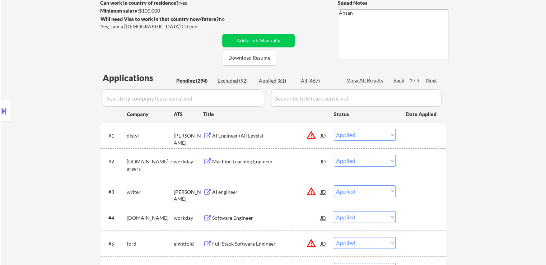
select select ""excluded__bad_match_""
select select ""excluded__location_""
select select ""excluded__bad_match_""
select select ""excluded__expired_""
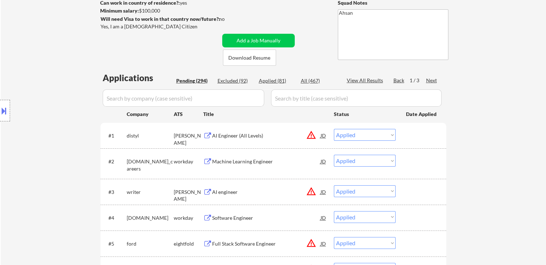
select select ""excluded__expired_""
select select ""excluded""
select select ""excluded__bad_match_""
select select ""excluded""
select select ""excluded__bad_match_""
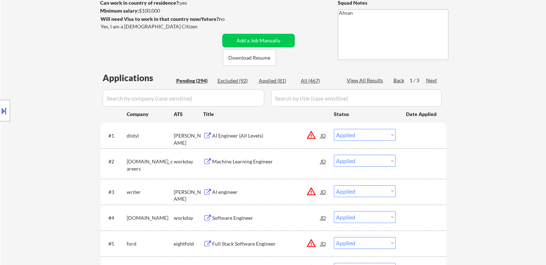
select select ""excluded__bad_match_""
select select ""excluded__expired_""
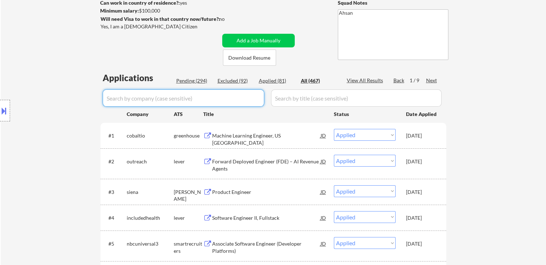
click at [214, 98] on input "input" at bounding box center [184, 97] width 162 height 17
paste input "bask-health-1"
type input "bask-health-1"
select select ""excluded""
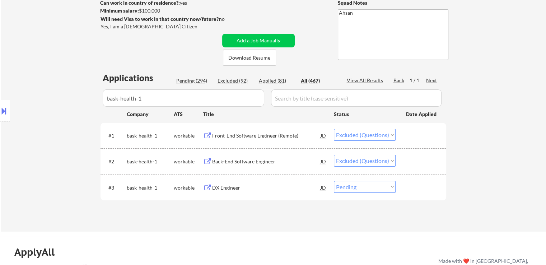
click at [362, 161] on select "Choose an option... Pending Applied Excluded (Questions) Excluded (Expired) Exc…" at bounding box center [365, 161] width 62 height 12
click at [334, 155] on select "Choose an option... Pending Applied Excluded (Questions) Excluded (Expired) Exc…" at bounding box center [365, 161] width 62 height 12
click at [256, 160] on div "Front-End Software Engineer (Remote)" at bounding box center [266, 161] width 108 height 7
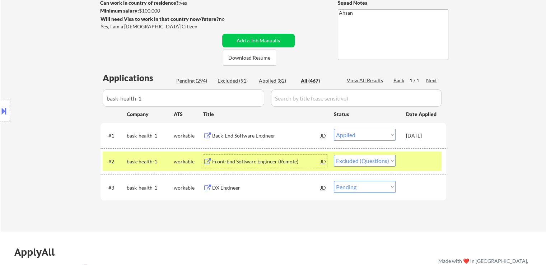
click at [355, 159] on select "Choose an option... Pending Applied Excluded (Questions) Excluded (Expired) Exc…" at bounding box center [365, 161] width 62 height 12
click at [334, 155] on select "Choose an option... Pending Applied Excluded (Questions) Excluded (Expired) Exc…" at bounding box center [365, 161] width 62 height 12
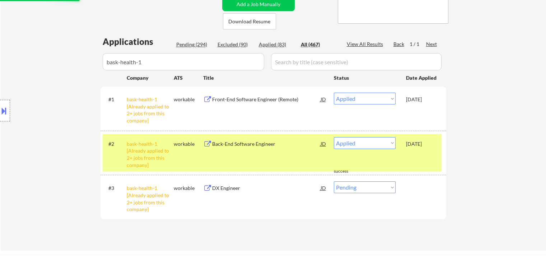
scroll to position [215, 0]
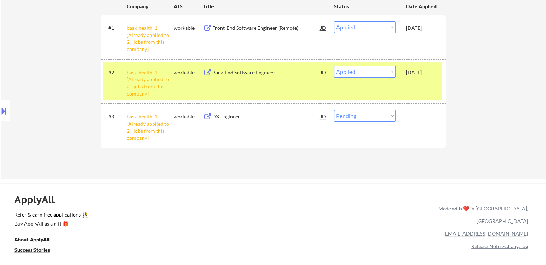
click at [354, 117] on select "Choose an option... Pending Applied Excluded (Questions) Excluded (Expired) Exc…" at bounding box center [365, 116] width 62 height 12
click at [334, 110] on select "Choose an option... Pending Applied Excluded (Questions) Excluded (Expired) Exc…" at bounding box center [365, 116] width 62 height 12
